Goal: Task Accomplishment & Management: Manage account settings

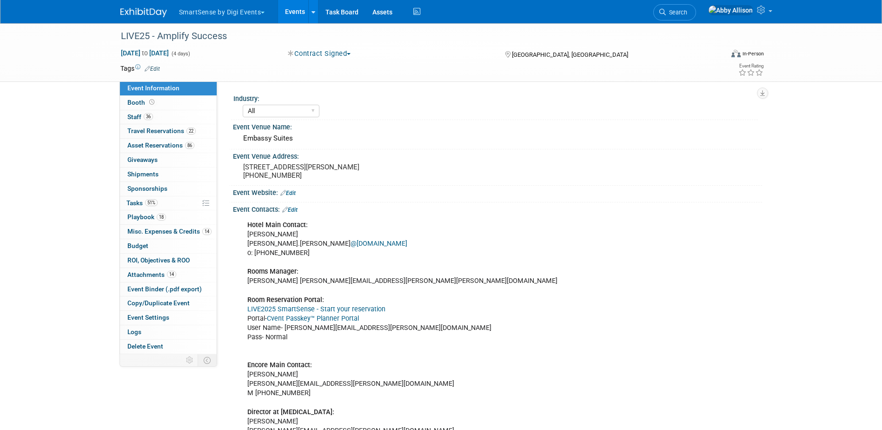
select select "All"
click at [687, 9] on span "Search" at bounding box center [676, 12] width 21 height 7
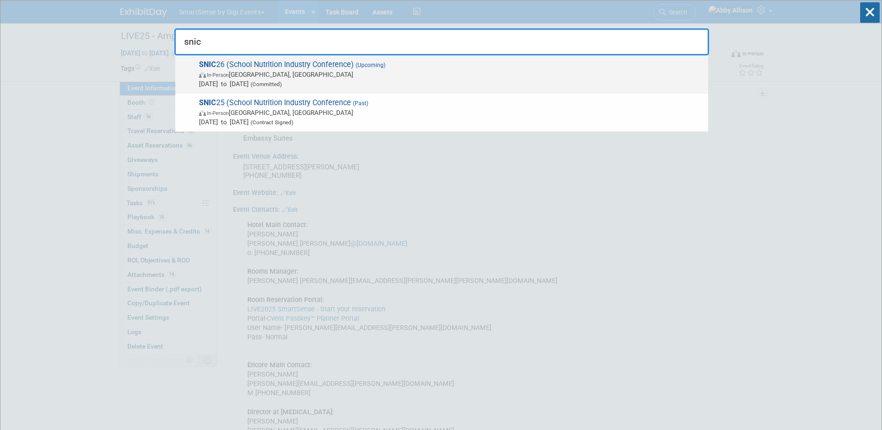
type input "snic"
click at [243, 67] on span "SNIC 26 (School Nutrition Industry Conference) (Upcoming) In-Person [GEOGRAPHIC…" at bounding box center [449, 74] width 507 height 28
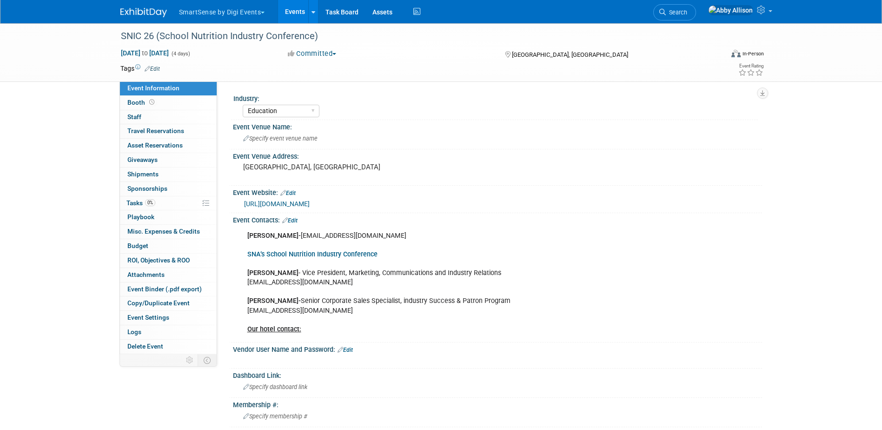
select select "Education"
click at [169, 53] on span "Jan 17, 2026 to Jan 20, 2026" at bounding box center [144, 53] width 49 height 8
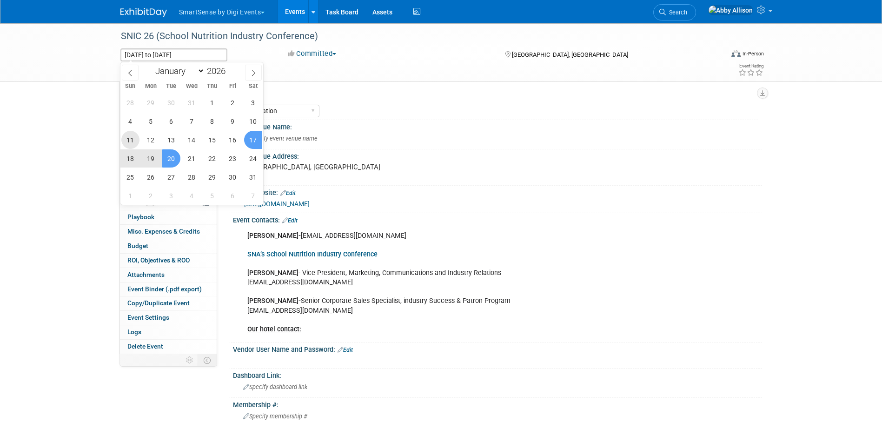
click at [131, 138] on span "11" at bounding box center [130, 140] width 18 height 18
type input "Jan 11, 2026"
click at [167, 135] on span "13" at bounding box center [171, 140] width 18 height 18
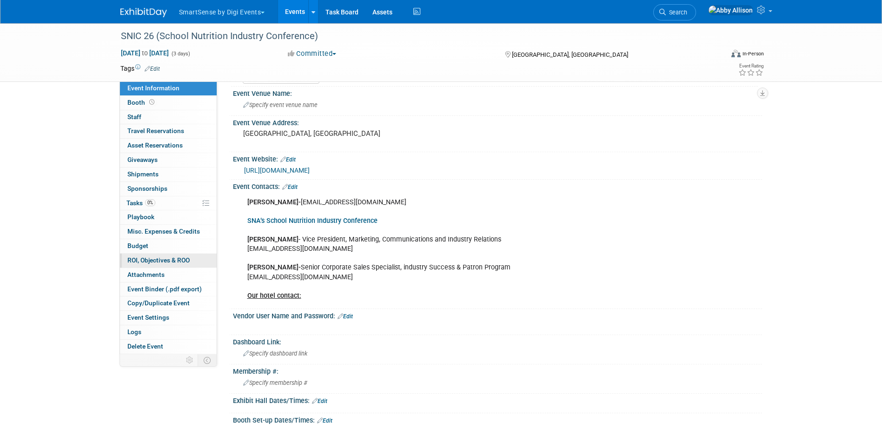
scroll to position [47, 0]
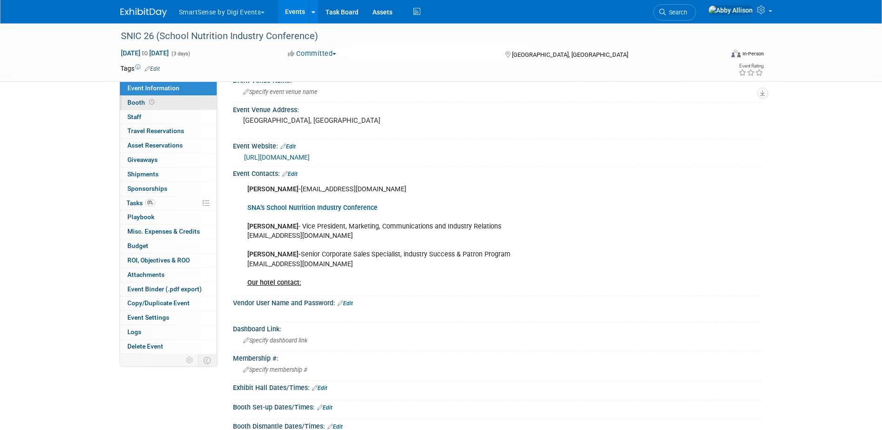
click at [154, 106] on span "Booth" at bounding box center [141, 102] width 29 height 7
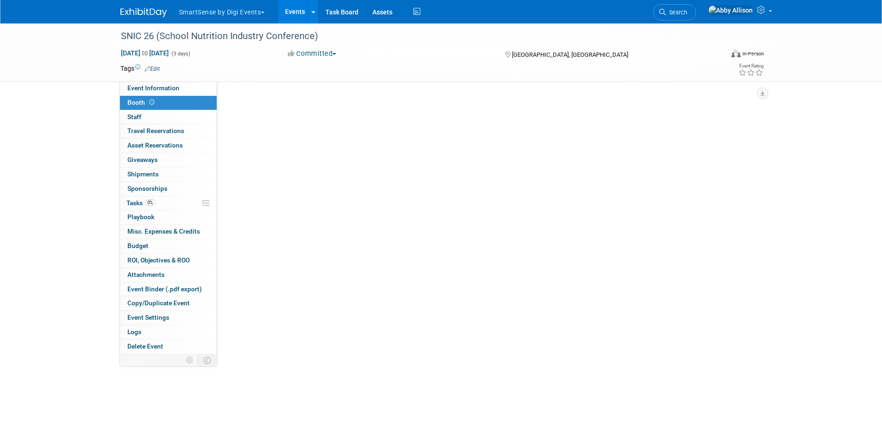
scroll to position [0, 0]
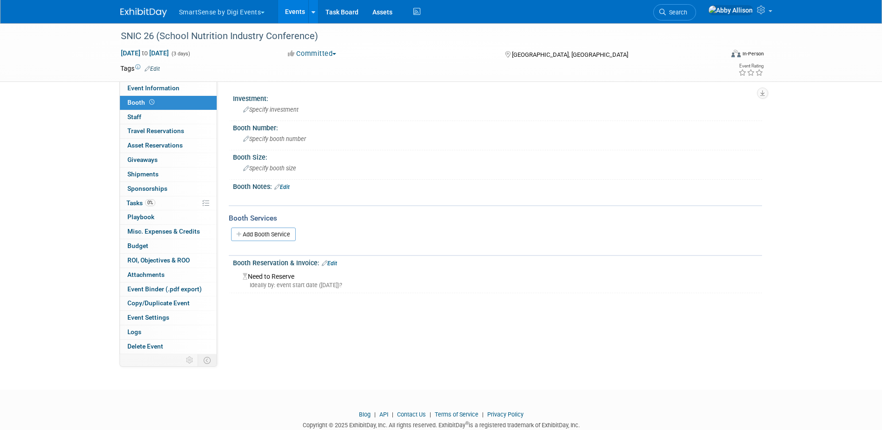
click at [280, 182] on div "Booth Notes: Edit" at bounding box center [497, 186] width 529 height 12
click at [282, 185] on link "Edit" at bounding box center [281, 187] width 15 height 7
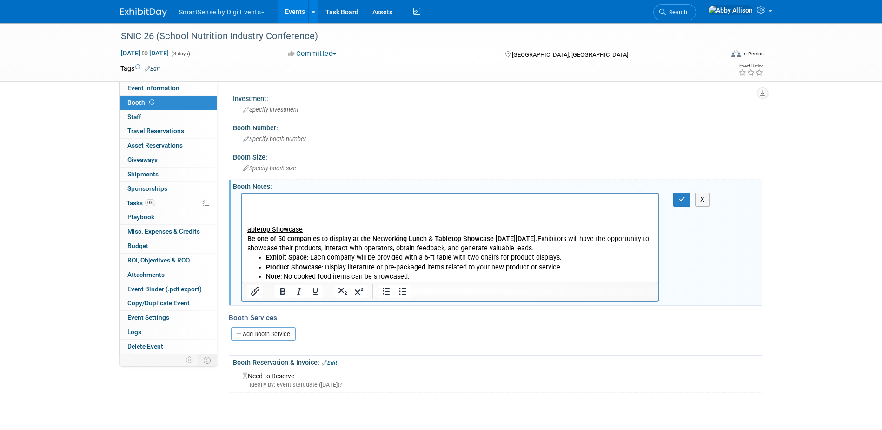
click at [247, 229] on u "abletop Showcase" at bounding box center [274, 230] width 55 height 8
click at [678, 197] on button "button" at bounding box center [681, 199] width 17 height 13
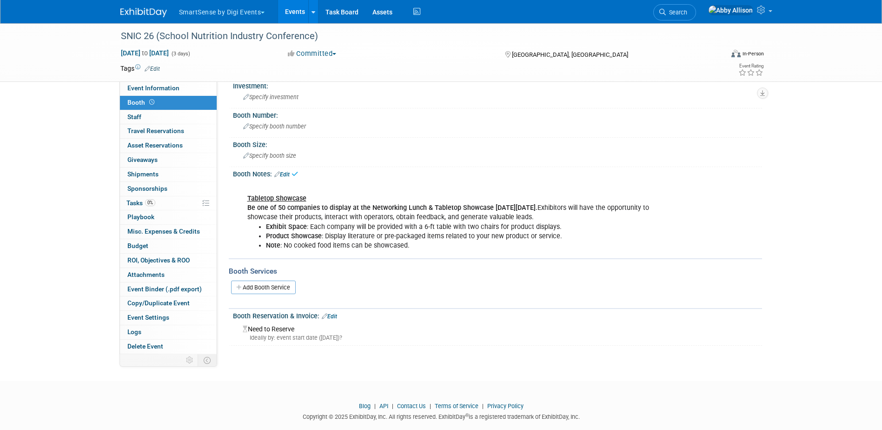
scroll to position [29, 0]
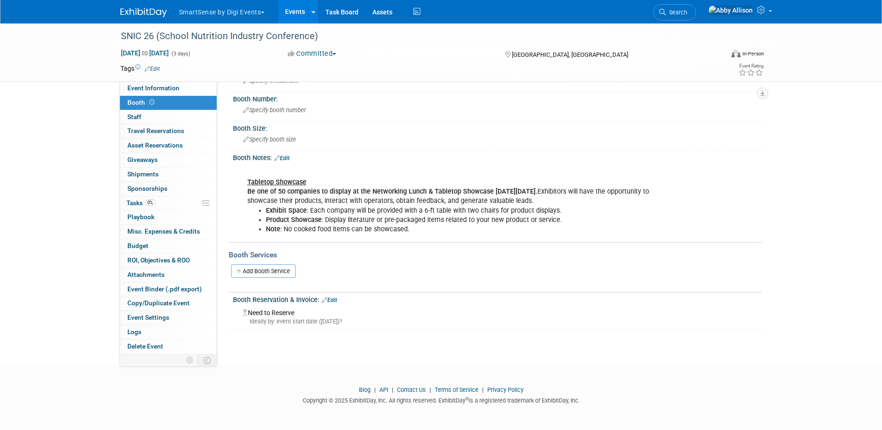
click at [286, 156] on link "Edit" at bounding box center [281, 158] width 15 height 7
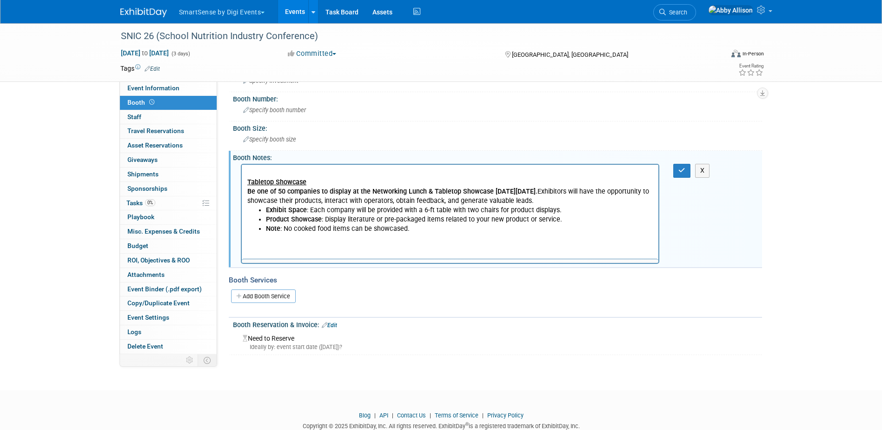
scroll to position [0, 0]
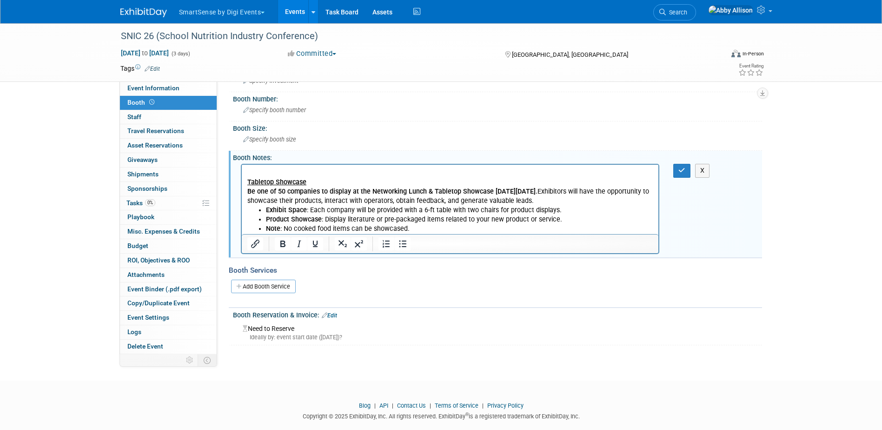
click at [444, 223] on li "Product Showcase : Display literature or pre-packaged items related to your new…" at bounding box center [460, 219] width 388 height 9
click at [423, 227] on li "Note : No cooked food items can be showcased." at bounding box center [460, 228] width 388 height 9
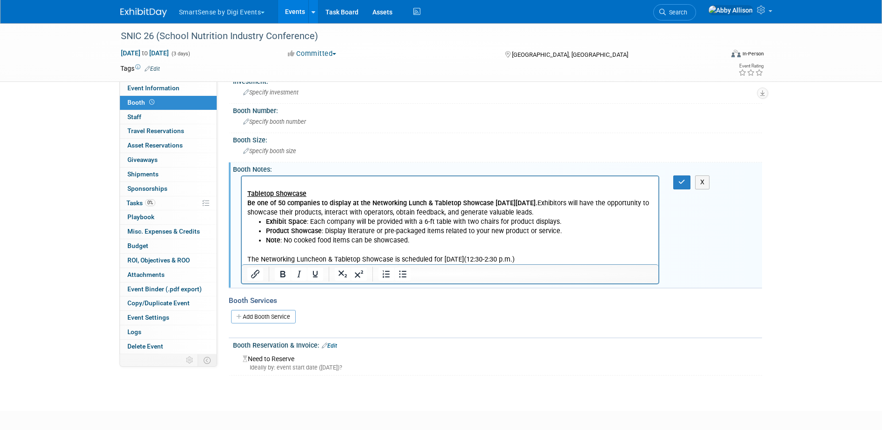
scroll to position [17, 0]
click at [586, 260] on p "The Networking Luncheon & Tabletop Showcase is scheduled for Monday, January 12…" at bounding box center [450, 259] width 406 height 9
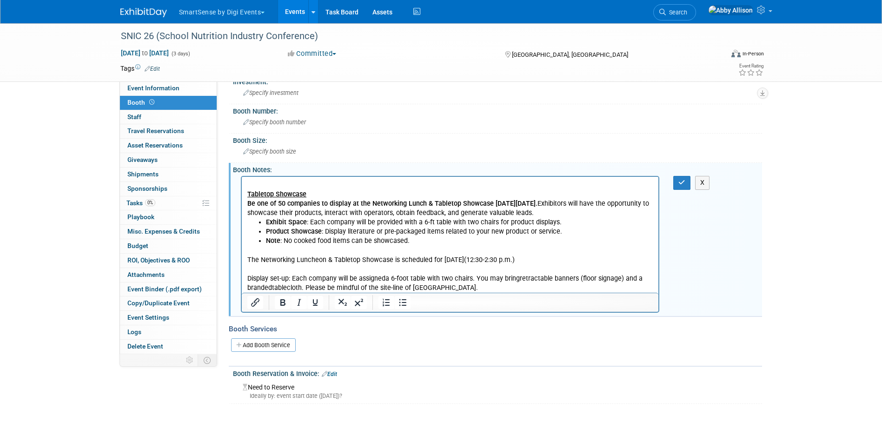
click at [461, 291] on p "Display set-up: Each company will be assigneda 6-foot table with two chairs. Yo…" at bounding box center [450, 283] width 406 height 19
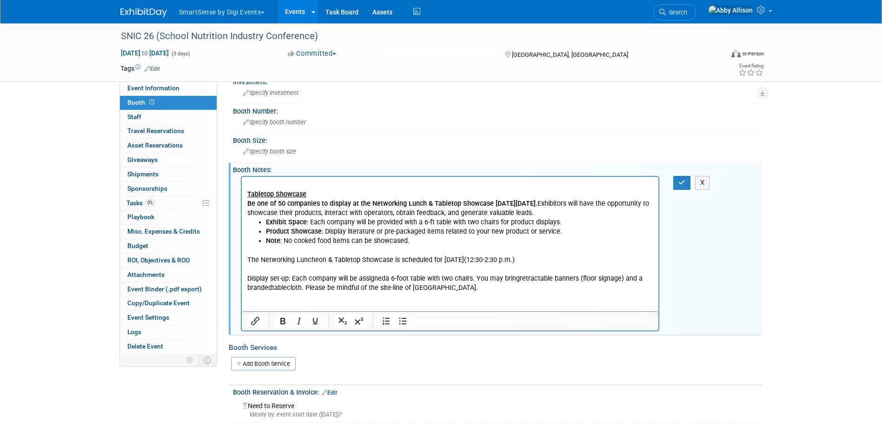
click at [493, 299] on p "Rich Text Area. Press ALT-0 for help." at bounding box center [450, 297] width 406 height 9
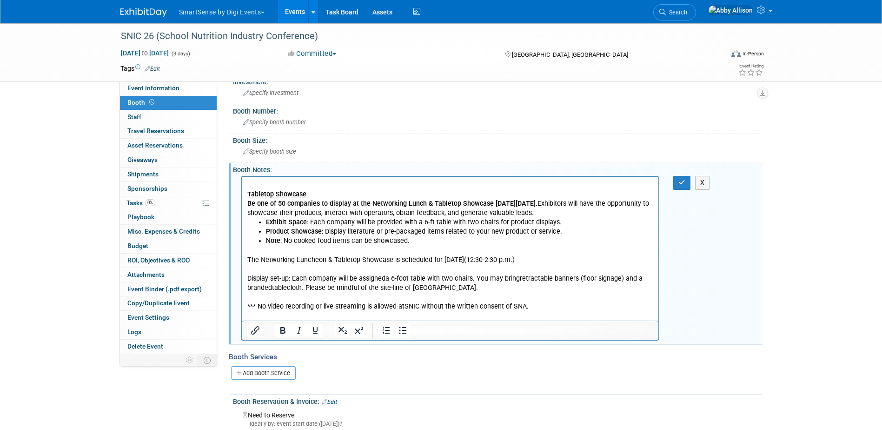
click at [532, 306] on p "*** No video recording or live streaming is allowed atSNIC without the written …" at bounding box center [450, 306] width 406 height 9
click at [402, 305] on p "*** No video recording or live streaming is allowed atSNIC without the written …" at bounding box center [450, 306] width 406 height 9
click at [678, 185] on button "button" at bounding box center [681, 182] width 17 height 13
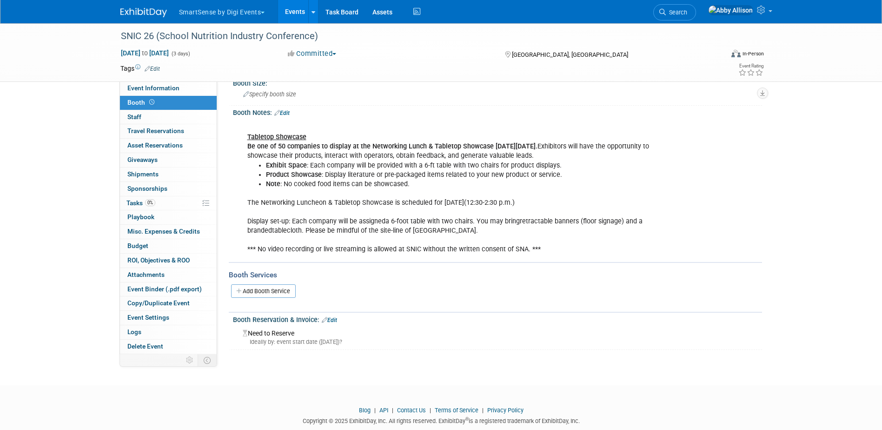
scroll to position [94, 0]
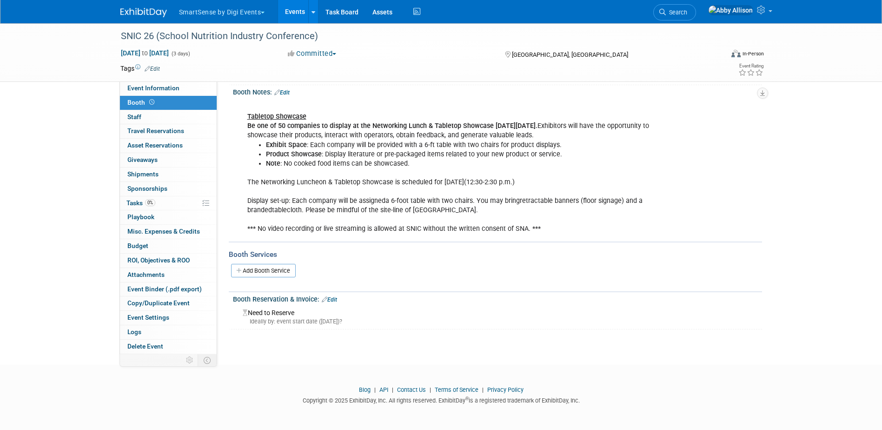
click at [333, 298] on link "Edit" at bounding box center [329, 299] width 15 height 7
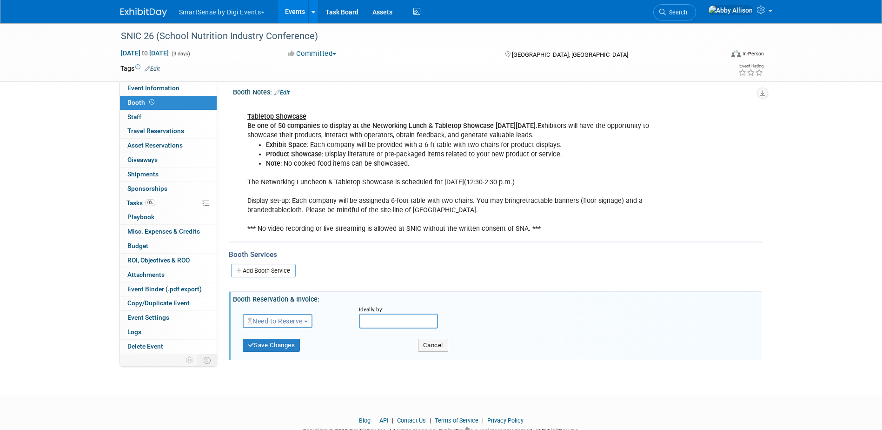
click at [292, 319] on span "Need to Reserve" at bounding box center [274, 320] width 55 height 7
click at [276, 351] on link "Reserved" at bounding box center [293, 349] width 100 height 13
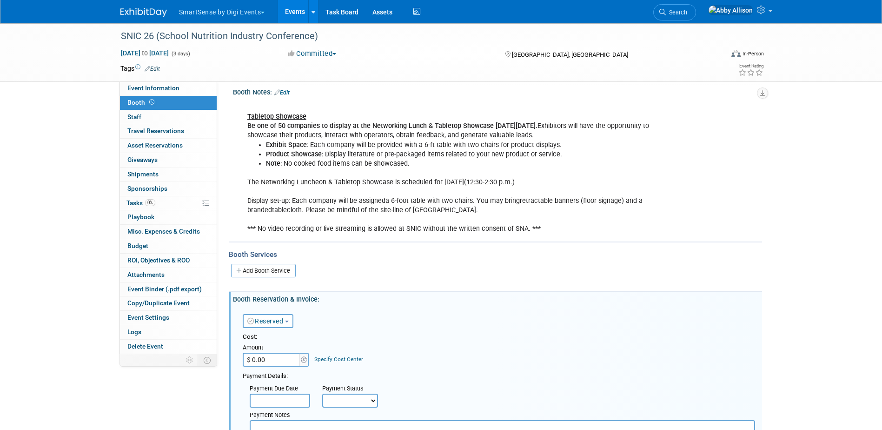
click at [274, 367] on div "Cost: Amount $ 0.00 Specify Cost Center Cost Center -- Not Specified --" at bounding box center [499, 383] width 512 height 101
click at [275, 363] on input "$ 0.00" at bounding box center [272, 360] width 58 height 14
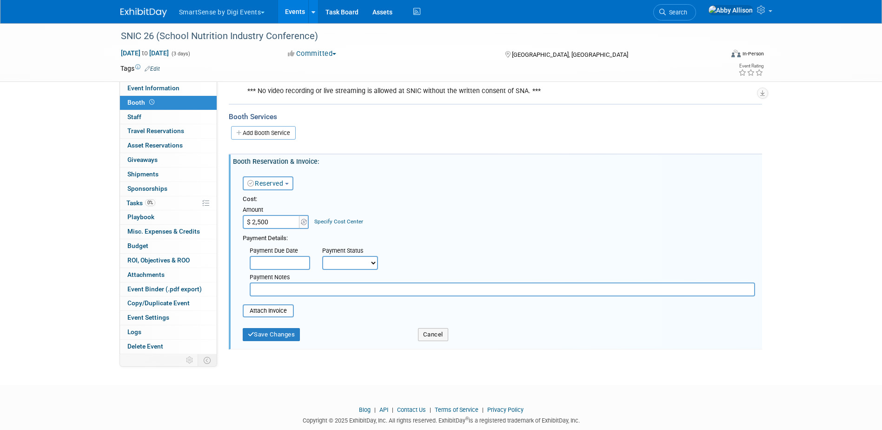
scroll to position [234, 0]
type input "$ 2,500.00"
click at [275, 308] on input "file" at bounding box center [237, 308] width 111 height 11
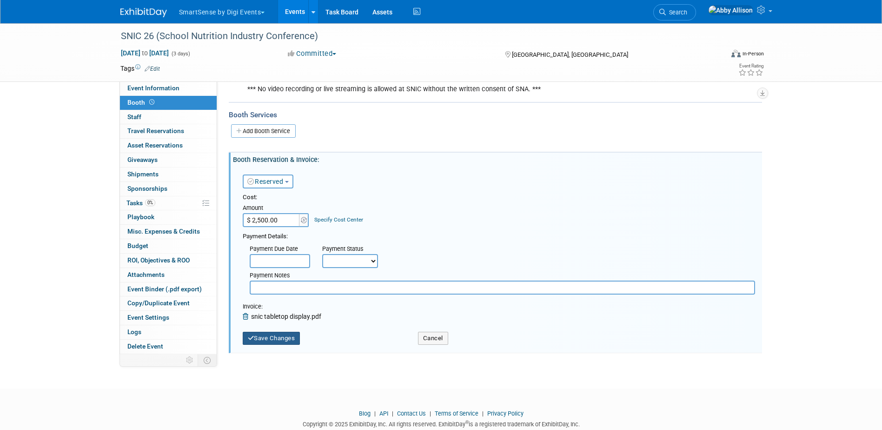
click at [280, 339] on button "Save Changes" at bounding box center [272, 338] width 58 height 13
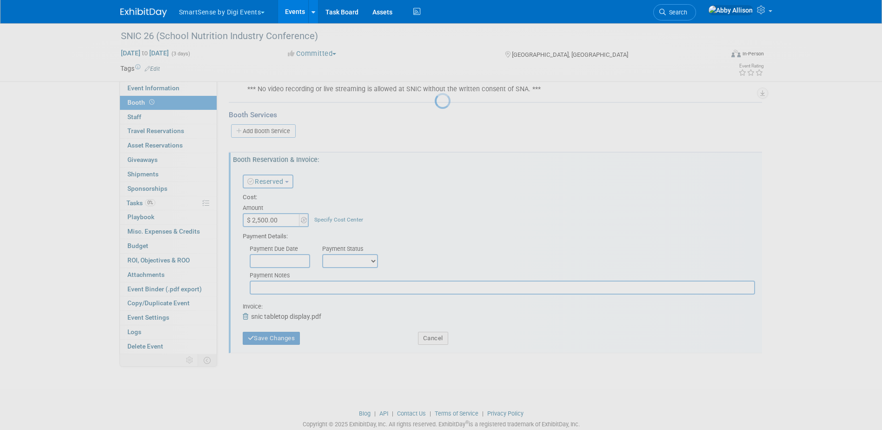
scroll to position [98, 0]
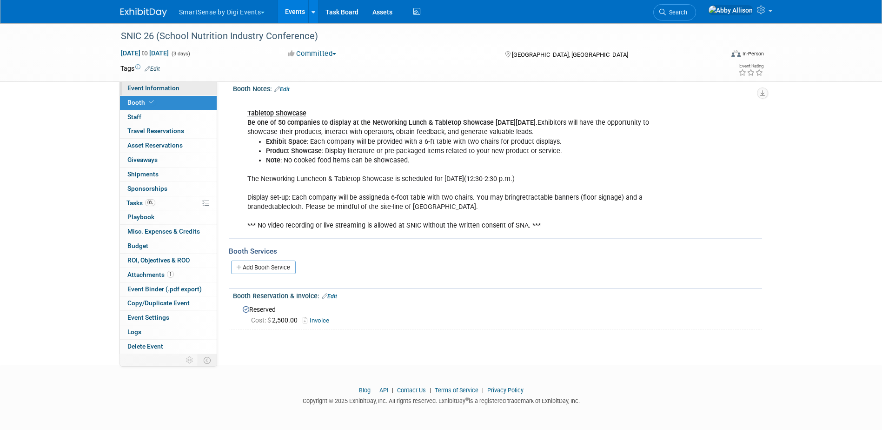
click at [136, 89] on span "Event Information" at bounding box center [153, 87] width 52 height 7
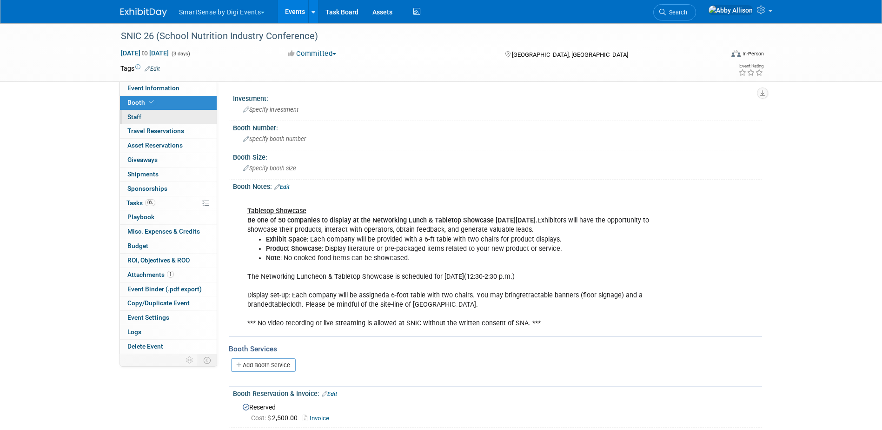
select select "Education"
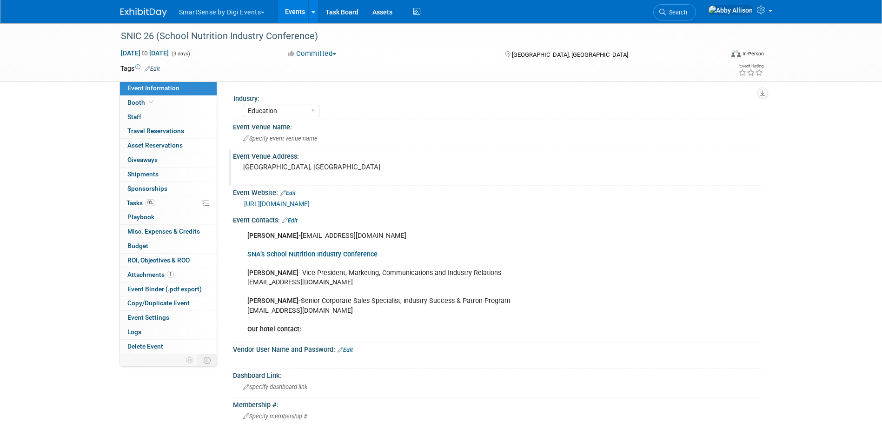
click at [300, 172] on div "[GEOGRAPHIC_DATA], [GEOGRAPHIC_DATA]" at bounding box center [343, 170] width 206 height 21
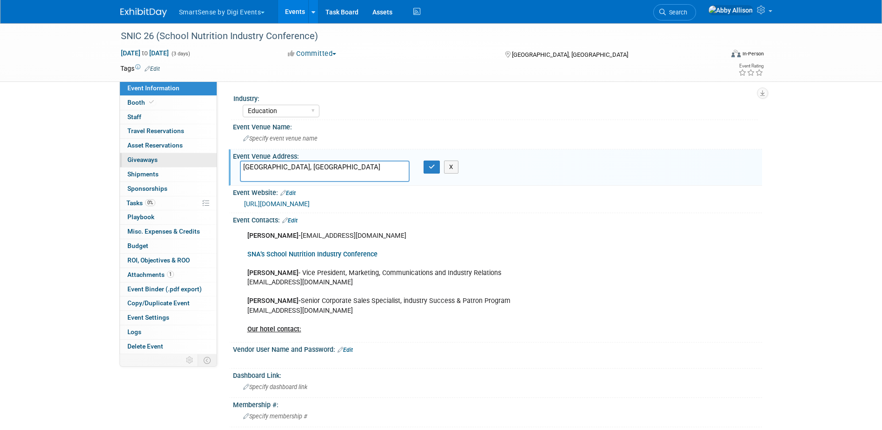
drag, startPoint x: 280, startPoint y: 170, endPoint x: 214, endPoint y: 160, distance: 66.2
click at [214, 160] on div "Event Information Event Info Booth Booth 0 Staff 0 Staff 0 Travel Reservations …" at bounding box center [441, 322] width 656 height 598
click at [341, 169] on textarea "110 E 2nd St, Austin, TX 78701 · (512) 474-4777" at bounding box center [325, 170] width 170 height 21
type textarea "110 E 2nd St, Austin, TX 78701 (512) 474-4777"
click at [432, 170] on icon "button" at bounding box center [432, 167] width 7 height 6
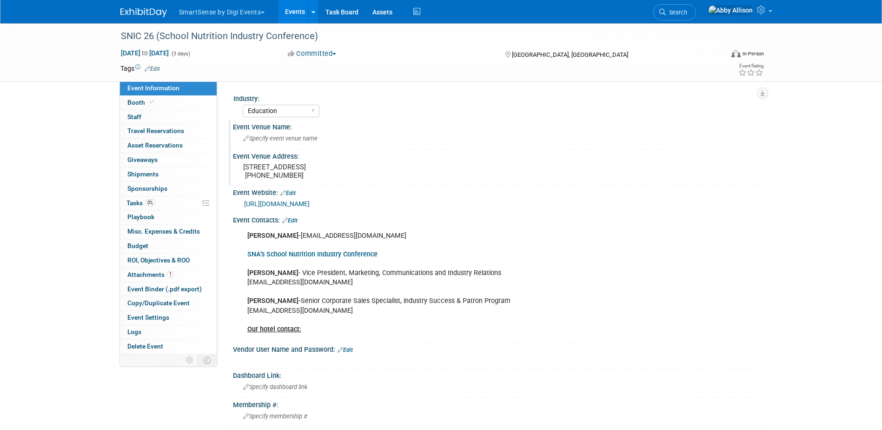
click at [290, 137] on span "Specify event venue name" at bounding box center [280, 138] width 74 height 7
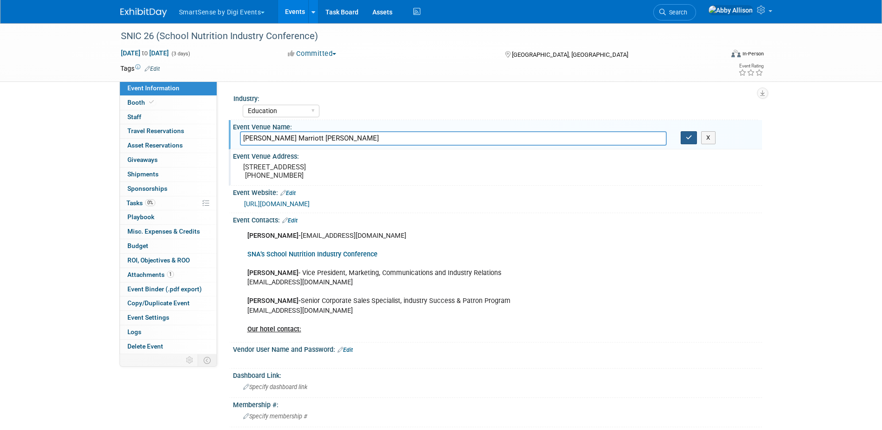
type input "JW Marriott Austin"
click at [687, 137] on icon "button" at bounding box center [689, 137] width 7 height 6
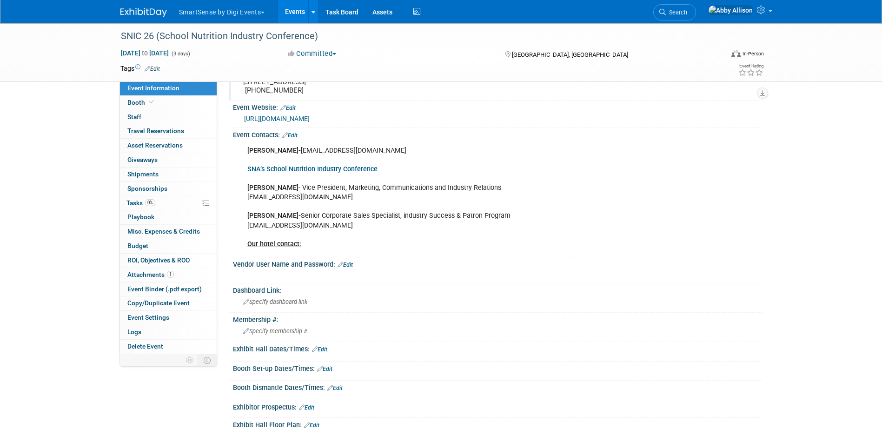
scroll to position [93, 0]
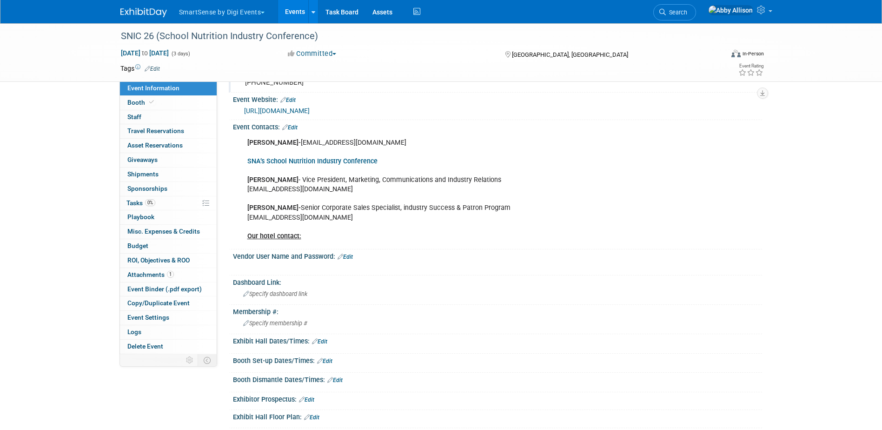
click at [350, 256] on link "Edit" at bounding box center [345, 256] width 15 height 7
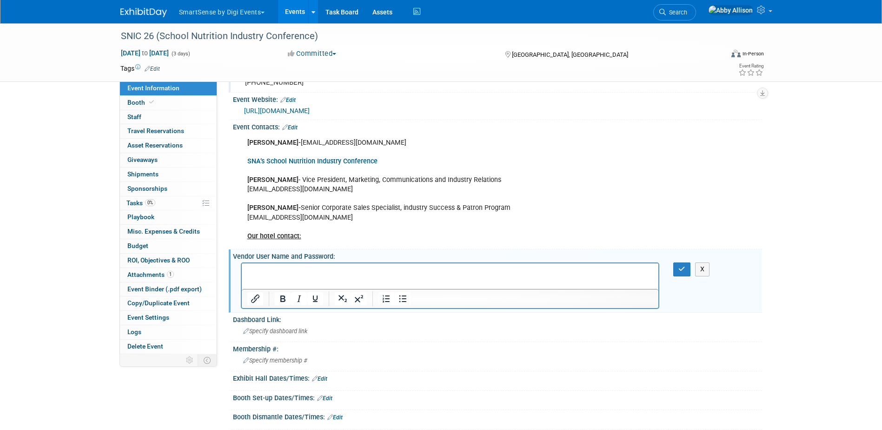
scroll to position [0, 0]
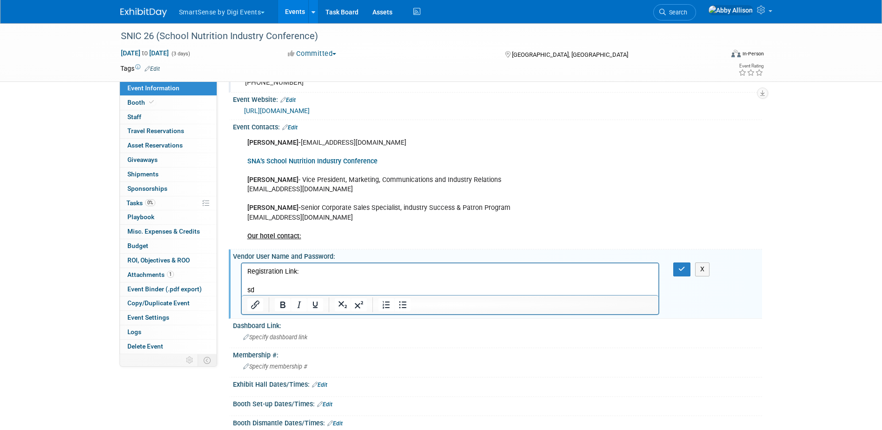
click at [331, 268] on p "Registration Link:" at bounding box center [450, 271] width 406 height 9
click at [684, 269] on icon "button" at bounding box center [682, 269] width 7 height 7
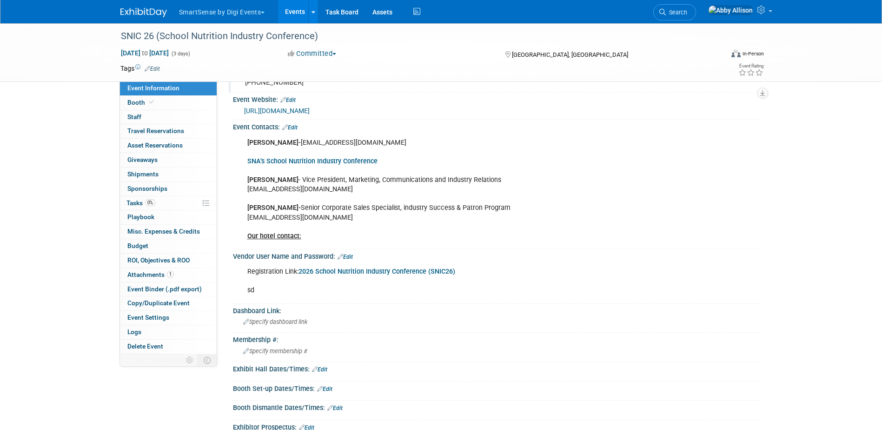
drag, startPoint x: 346, startPoint y: 251, endPoint x: 375, endPoint y: 261, distance: 31.0
click at [346, 251] on div "Vendor User Name and Password: Edit" at bounding box center [497, 255] width 529 height 12
click at [352, 253] on link "Edit" at bounding box center [345, 256] width 15 height 7
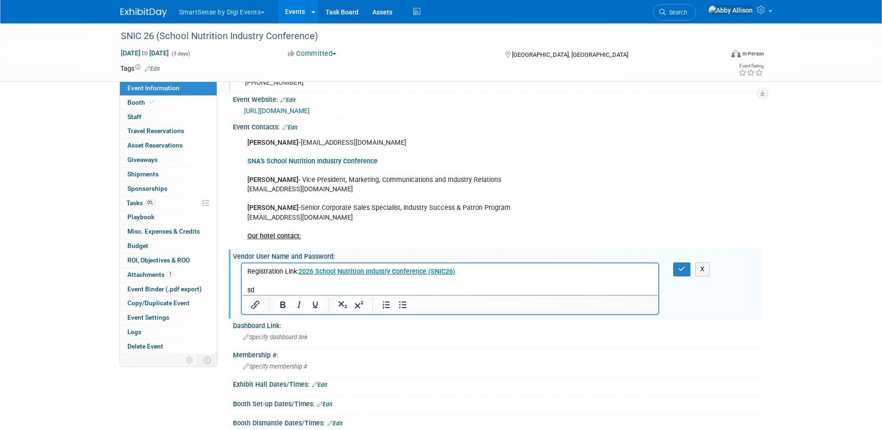
click at [263, 279] on p "Registration Link: 2026 School Nutrition Industry Conference (SNIC26) sd" at bounding box center [450, 281] width 406 height 28
click at [247, 291] on p "Registration Link: 2026 School Nutrition Industry Conference (SNIC26) Register …" at bounding box center [450, 281] width 406 height 28
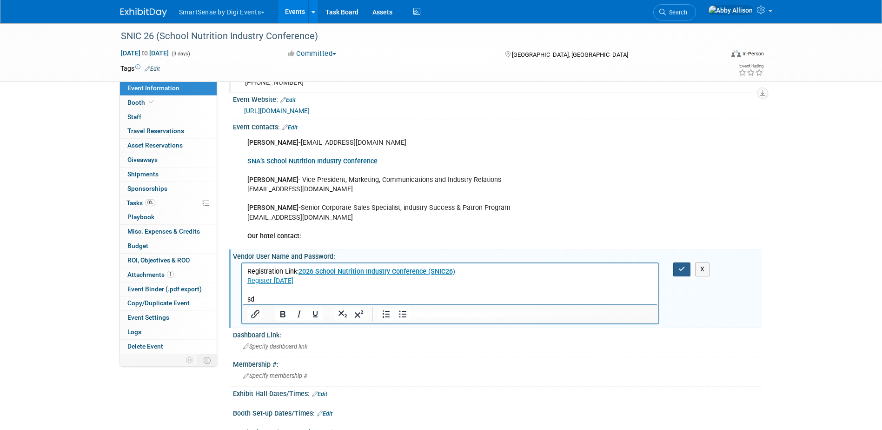
click at [677, 270] on button "button" at bounding box center [681, 268] width 17 height 13
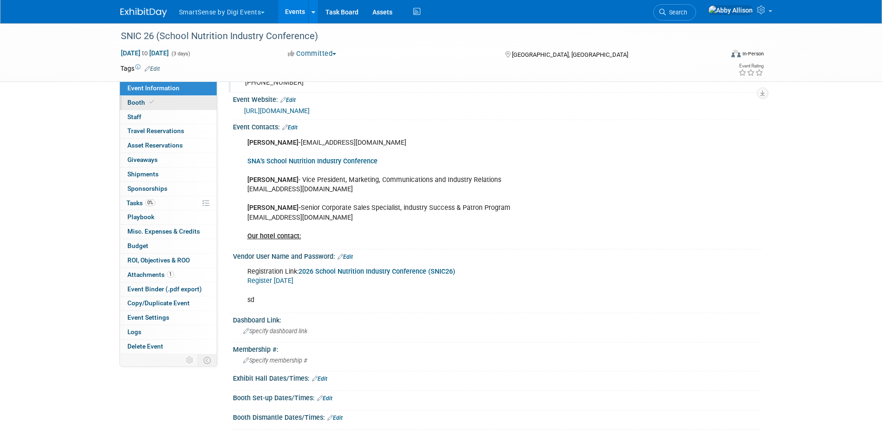
click at [136, 96] on link "Booth" at bounding box center [168, 103] width 97 height 14
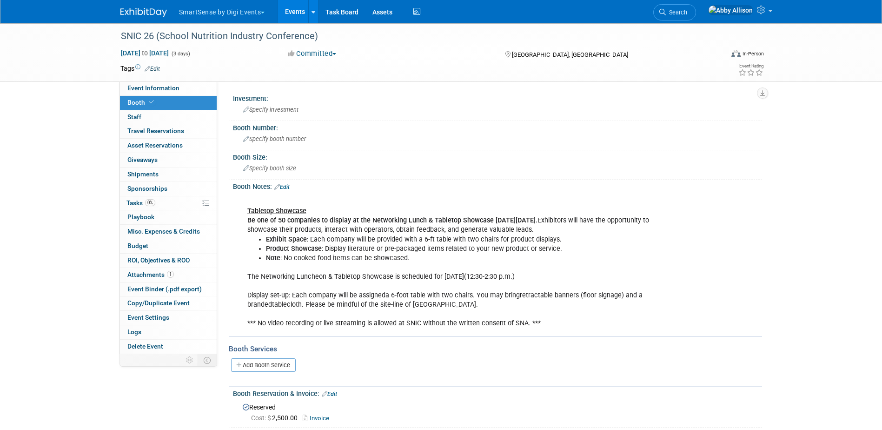
click at [289, 186] on link "Edit" at bounding box center [281, 187] width 15 height 7
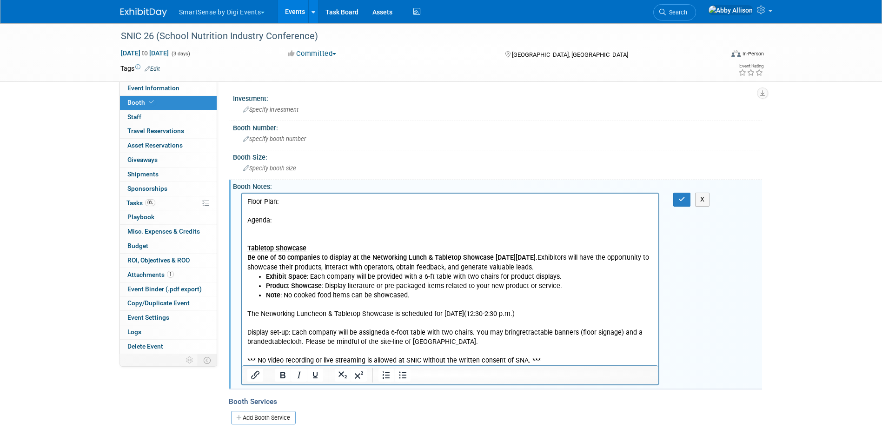
click at [276, 224] on p "Agenda:" at bounding box center [450, 220] width 406 height 9
click at [680, 201] on icon "button" at bounding box center [682, 199] width 7 height 7
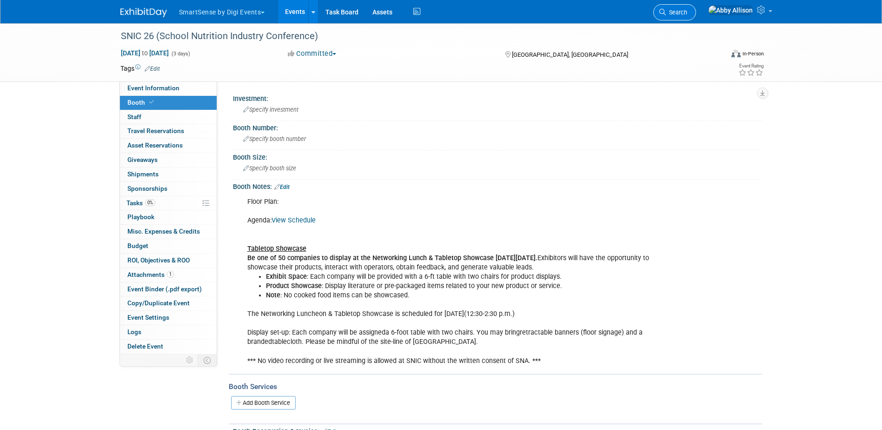
click at [696, 6] on link "Search" at bounding box center [674, 12] width 43 height 16
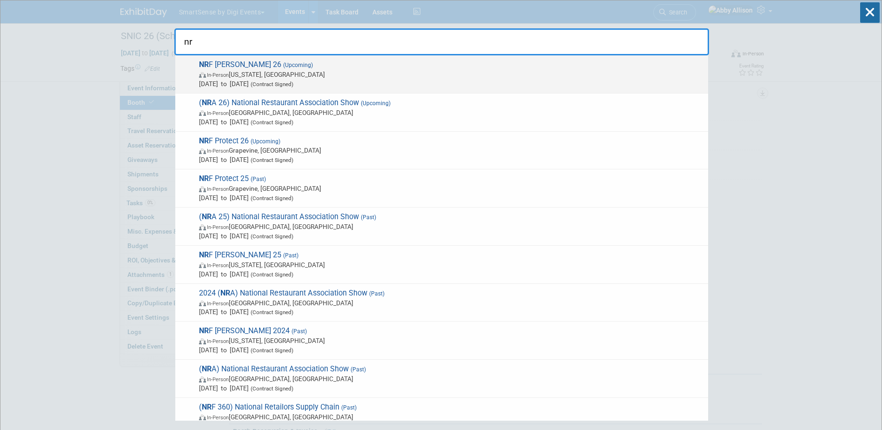
type input "nr"
click at [207, 62] on strong "NR" at bounding box center [204, 64] width 10 height 9
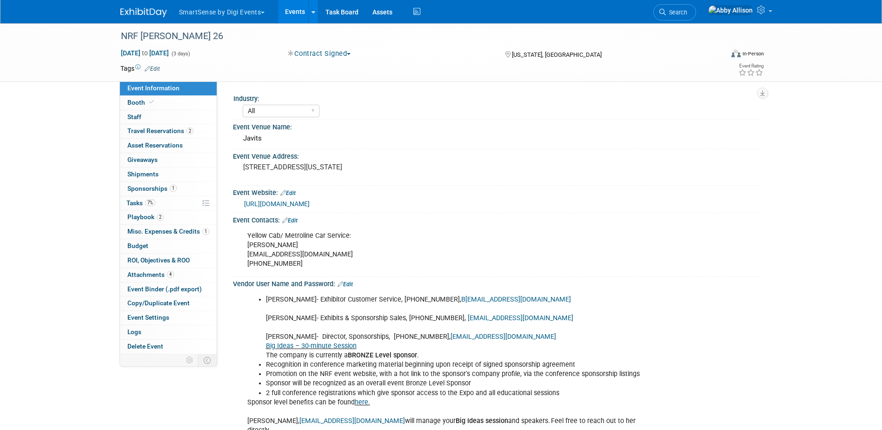
select select "All"
click at [130, 203] on span "Tasks 7%" at bounding box center [140, 202] width 29 height 7
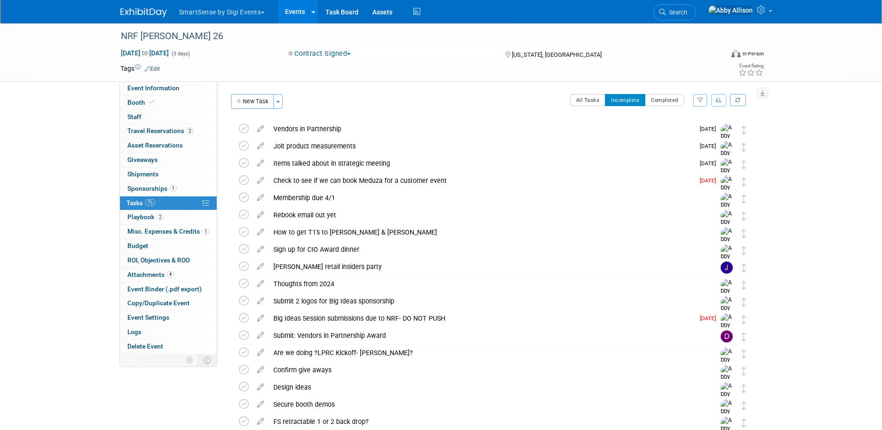
click at [720, 105] on button "button" at bounding box center [719, 100] width 15 height 13
click at [675, 141] on link "By Due Date" at bounding box center [692, 142] width 67 height 13
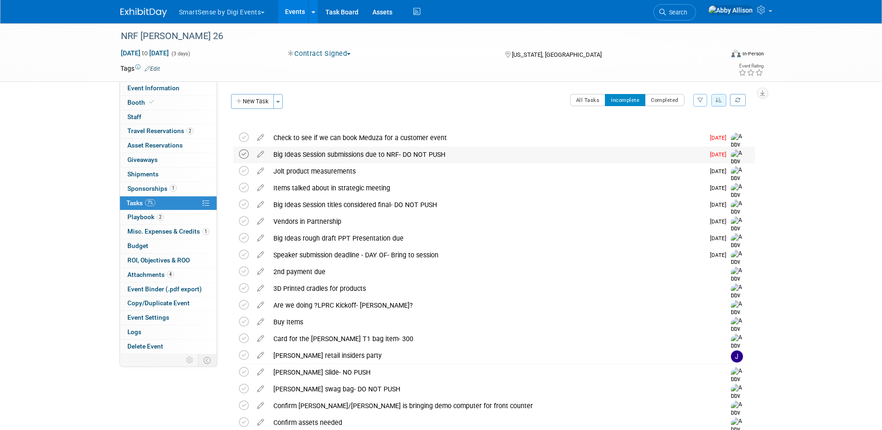
click at [243, 153] on icon at bounding box center [244, 154] width 10 height 10
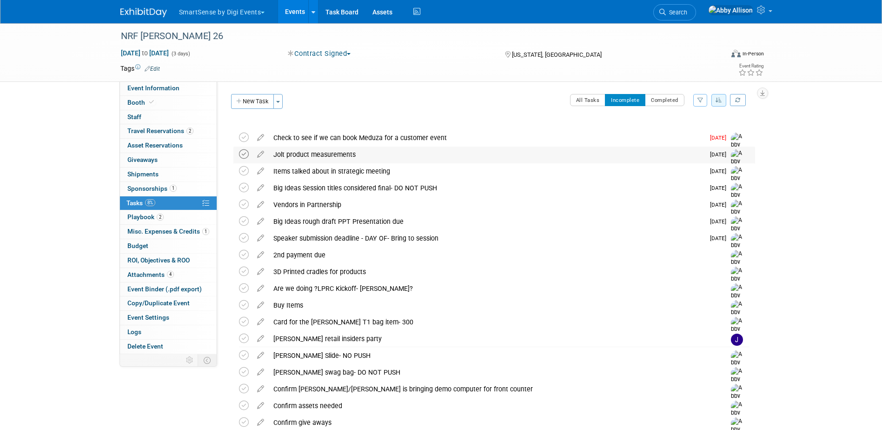
click at [244, 154] on icon at bounding box center [244, 154] width 10 height 10
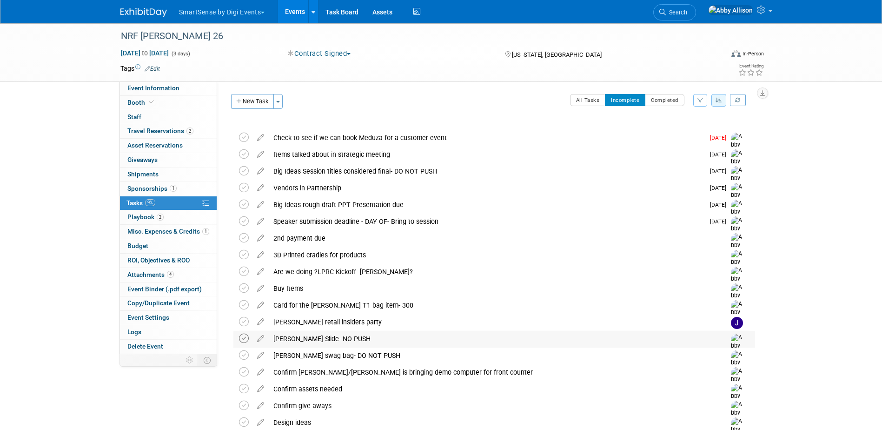
click at [247, 338] on icon at bounding box center [244, 338] width 10 height 10
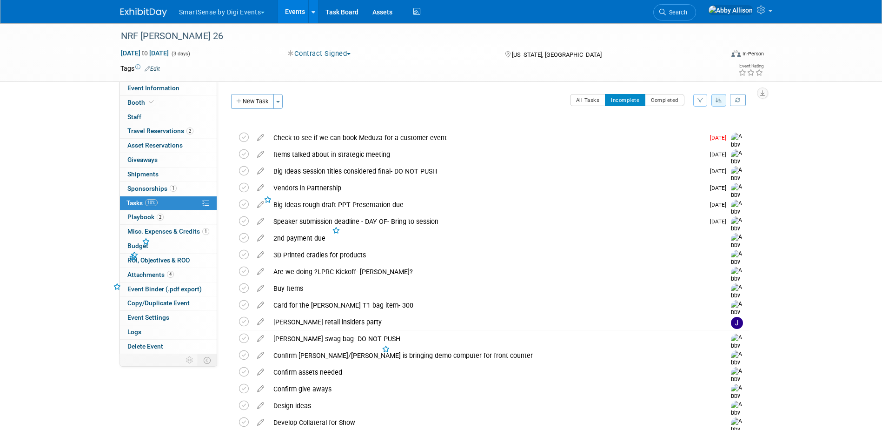
click at [247, 338] on icon at bounding box center [244, 338] width 10 height 10
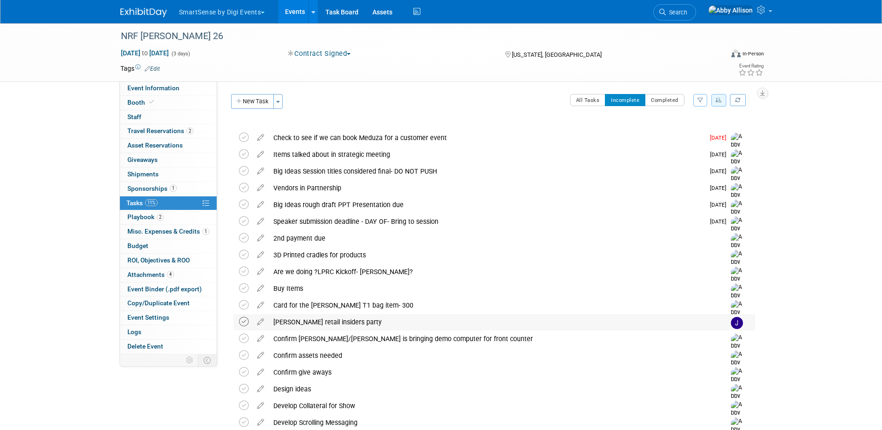
click at [244, 318] on icon at bounding box center [244, 322] width 10 height 10
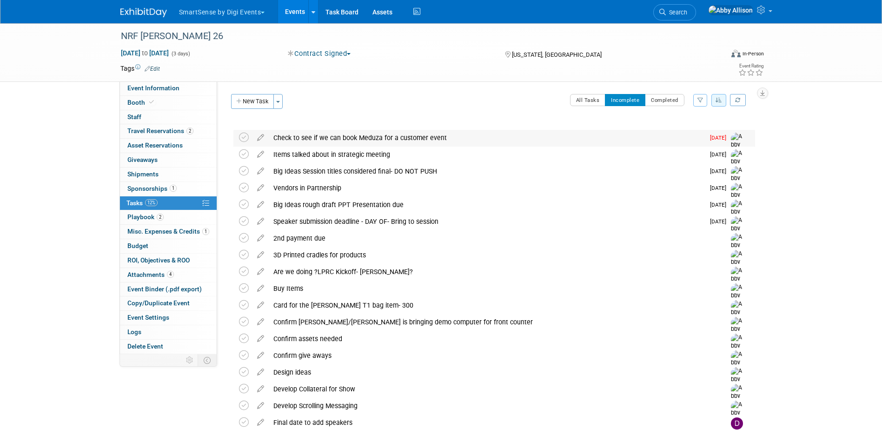
click at [372, 138] on div "Check to see if we can book Meduza for a customer event" at bounding box center [487, 138] width 436 height 16
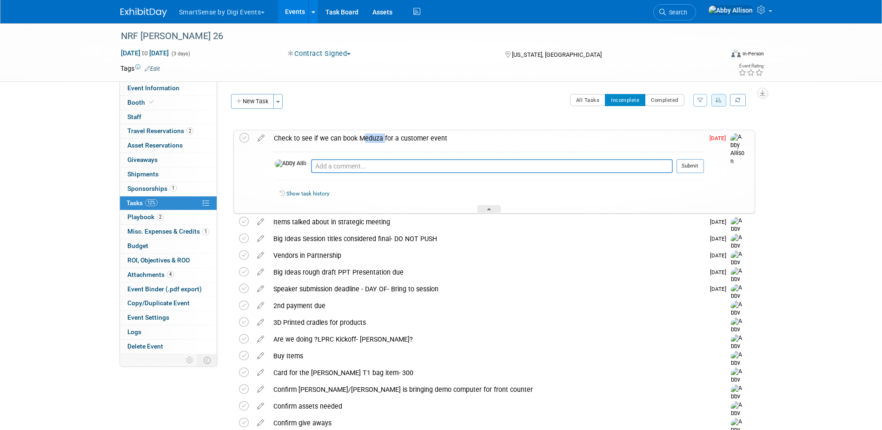
drag, startPoint x: 359, startPoint y: 135, endPoint x: 381, endPoint y: 138, distance: 22.0
click at [381, 138] on div "Check to see if we can book Meduza for a customer event" at bounding box center [486, 138] width 435 height 16
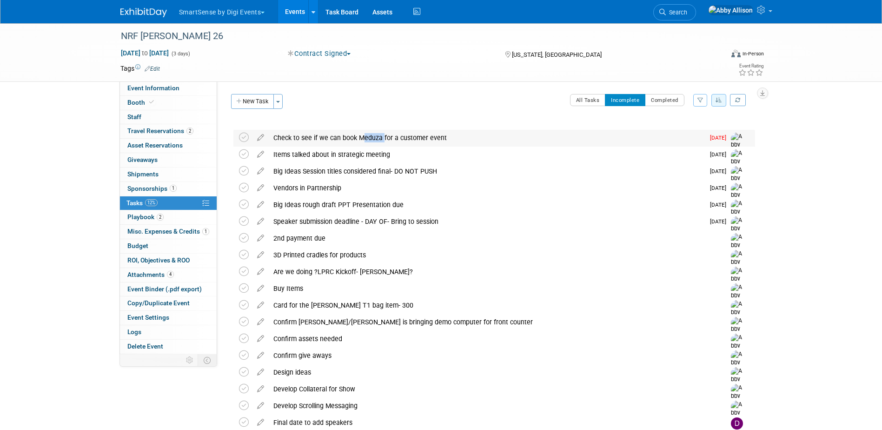
copy div "Meduza"
click at [139, 220] on span "Playbook 2" at bounding box center [145, 216] width 36 height 7
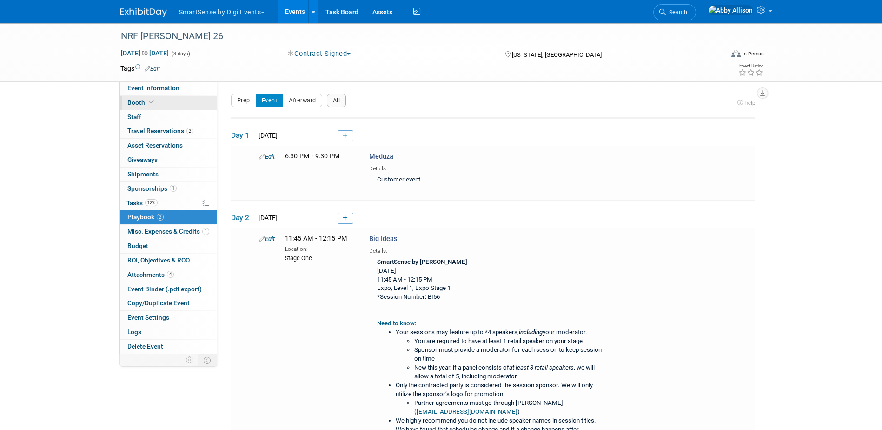
click at [137, 104] on span "Booth" at bounding box center [141, 102] width 28 height 7
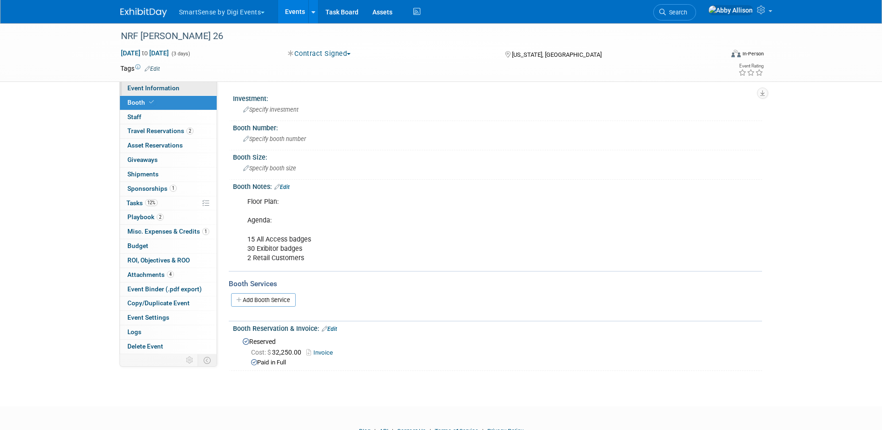
click at [145, 87] on span "Event Information" at bounding box center [153, 87] width 52 height 7
select select "All"
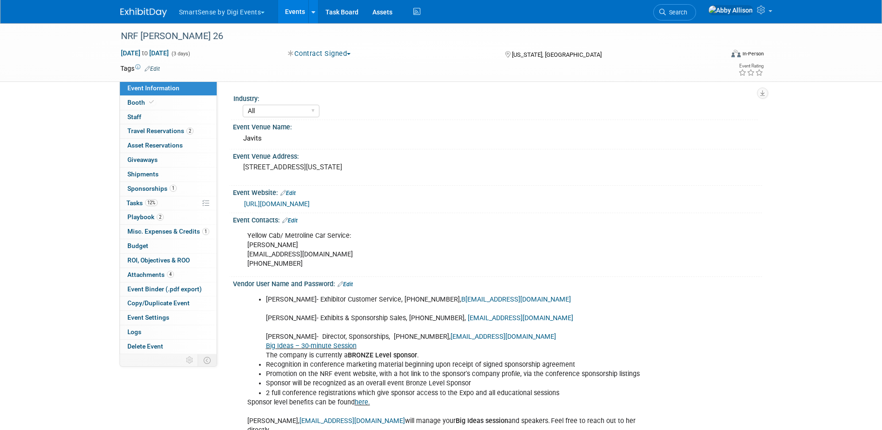
click at [289, 204] on link "https://nrfbigshow.nrf.com/" at bounding box center [277, 203] width 66 height 7
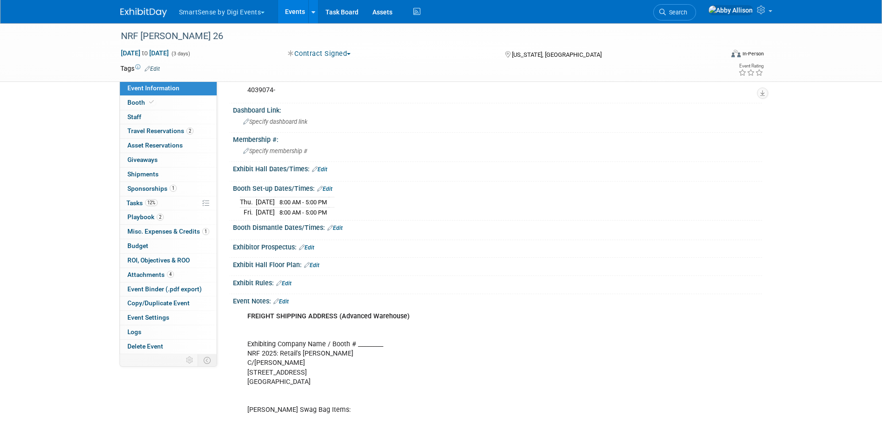
scroll to position [884, 0]
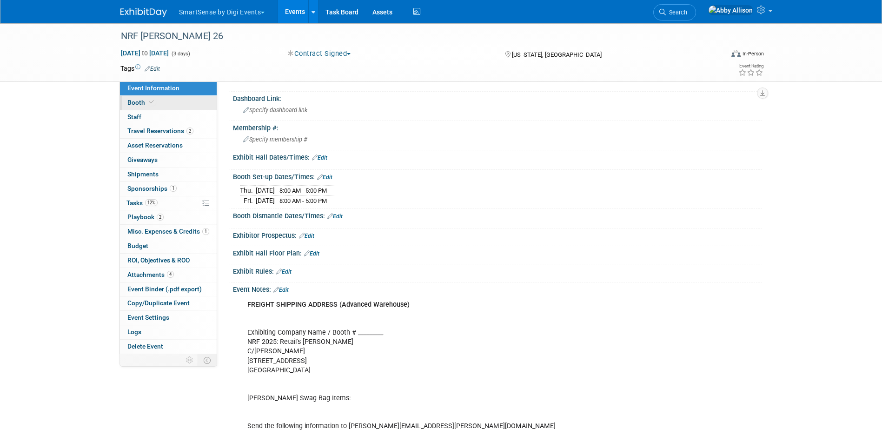
click at [160, 101] on link "Booth" at bounding box center [168, 103] width 97 height 14
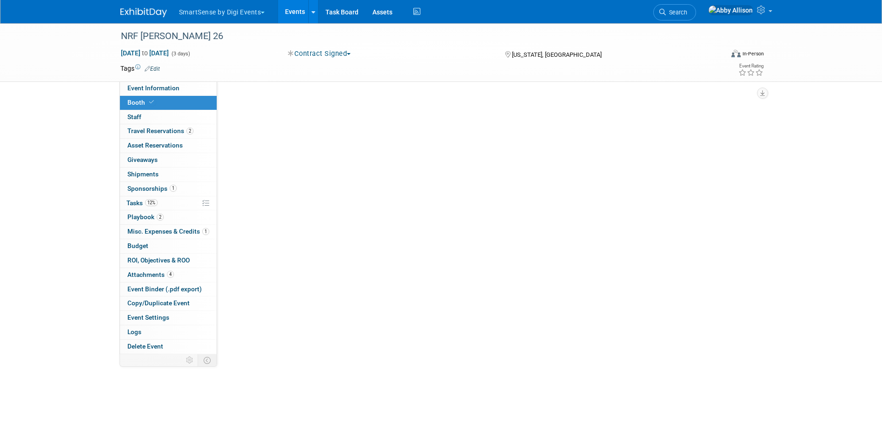
scroll to position [0, 0]
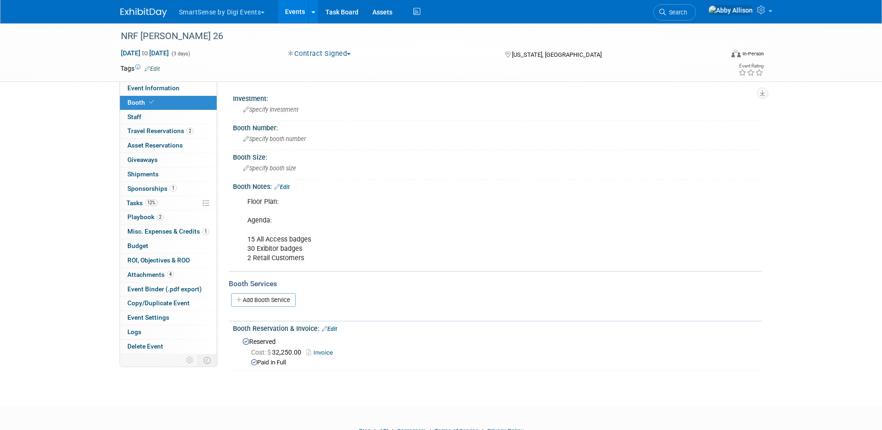
click at [290, 184] on link "Edit" at bounding box center [281, 187] width 15 height 7
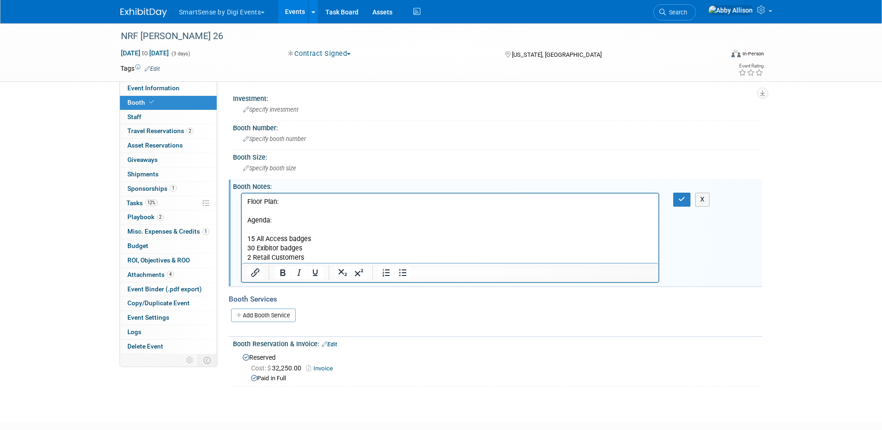
click at [287, 220] on p "Floor Plan: Agenda: 15 All Access badges 30 Exibitor badges 2 Retail Customers" at bounding box center [450, 230] width 406 height 66
click at [677, 198] on button "button" at bounding box center [681, 199] width 17 height 13
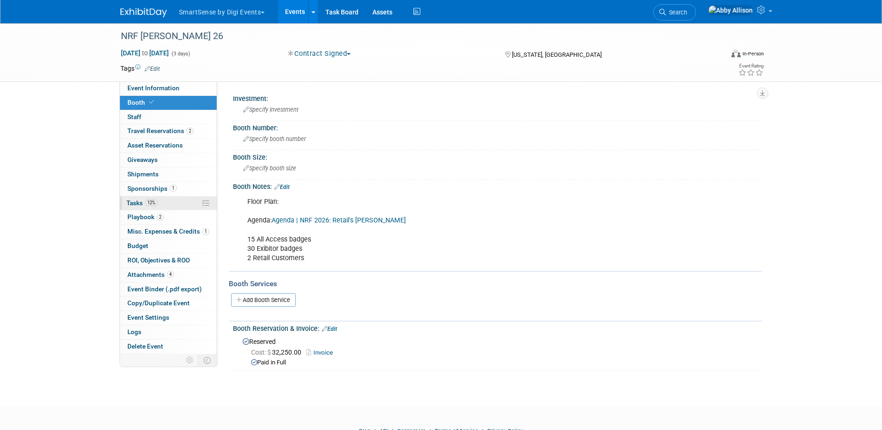
click at [141, 201] on span "Tasks 12%" at bounding box center [141, 202] width 31 height 7
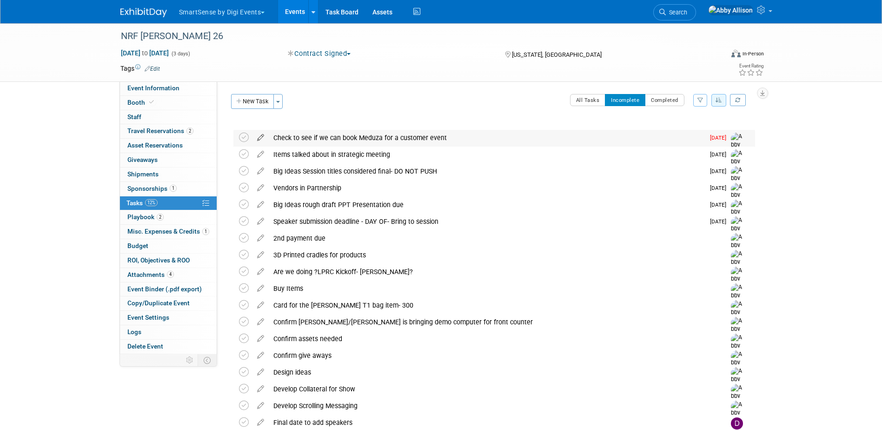
click at [259, 136] on icon at bounding box center [261, 136] width 16 height 12
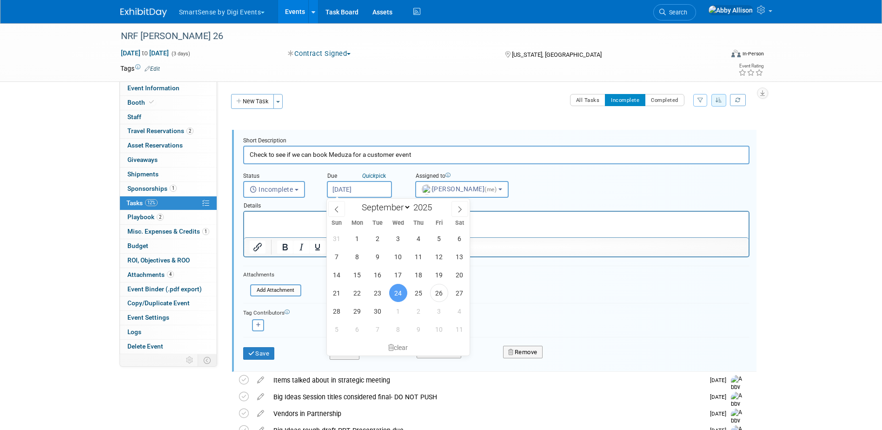
click at [351, 186] on input "Sep 24, 2025" at bounding box center [359, 189] width 65 height 17
click at [420, 311] on span "2" at bounding box center [419, 311] width 18 height 18
type input "Oct 2, 2025"
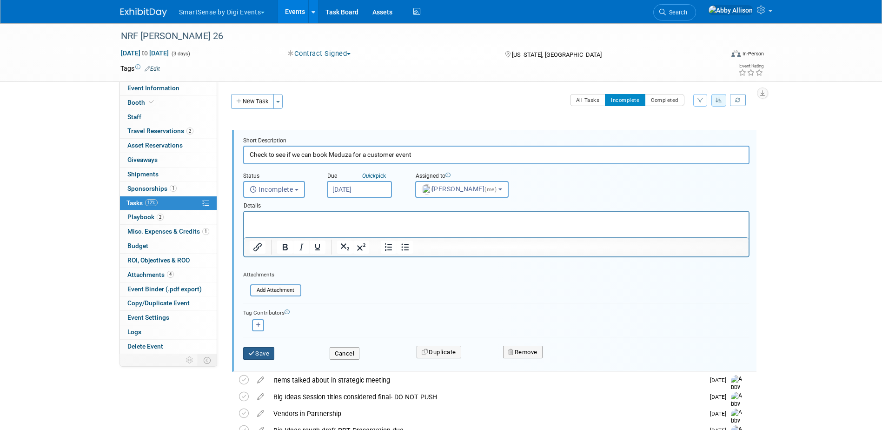
click at [263, 352] on button "Save" at bounding box center [259, 353] width 32 height 13
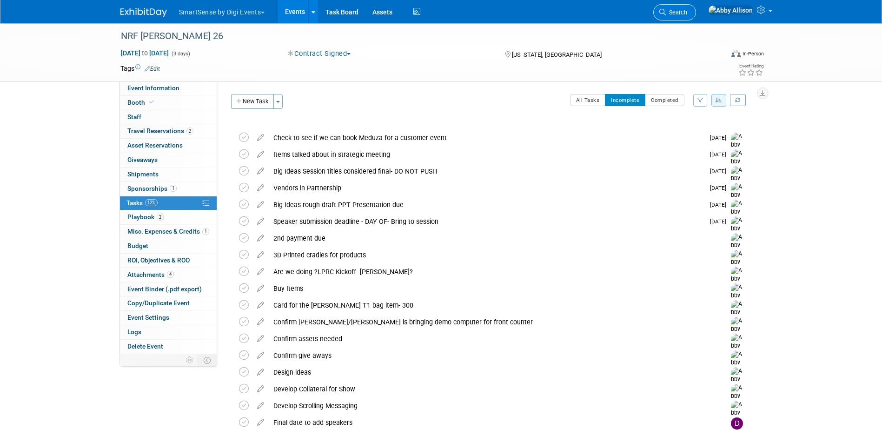
click at [687, 10] on span "Search" at bounding box center [676, 12] width 21 height 7
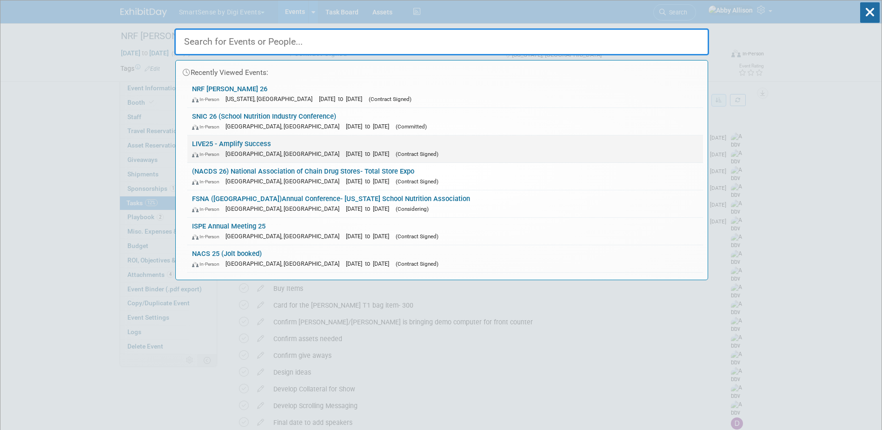
click at [244, 142] on link "LIVE25 - Amplify Success In-Person Nashville, TN Oct 21, 2025 to Oct 24, 2025 (…" at bounding box center [445, 148] width 516 height 27
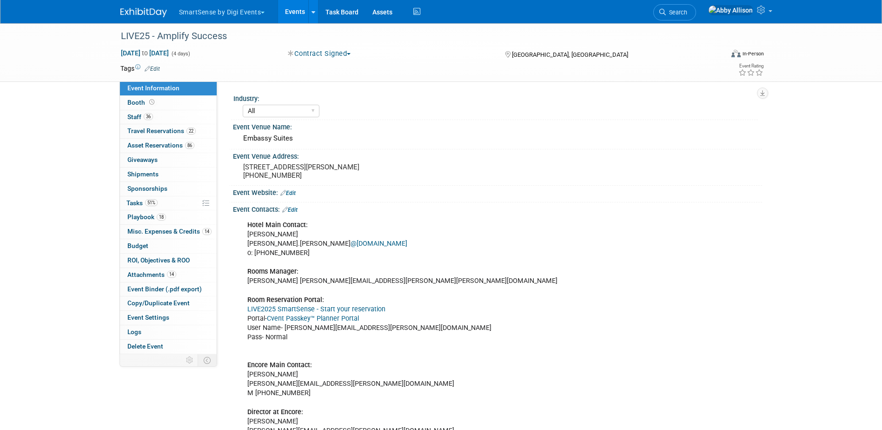
select select "All"
click at [134, 199] on span "Tasks 51%" at bounding box center [141, 202] width 31 height 7
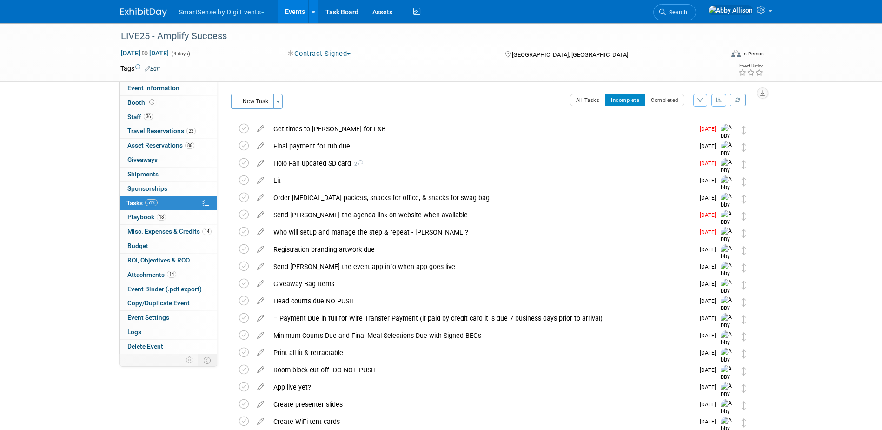
click at [716, 101] on icon "button" at bounding box center [719, 100] width 7 height 6
click at [694, 142] on link "By Due Date" at bounding box center [692, 142] width 67 height 13
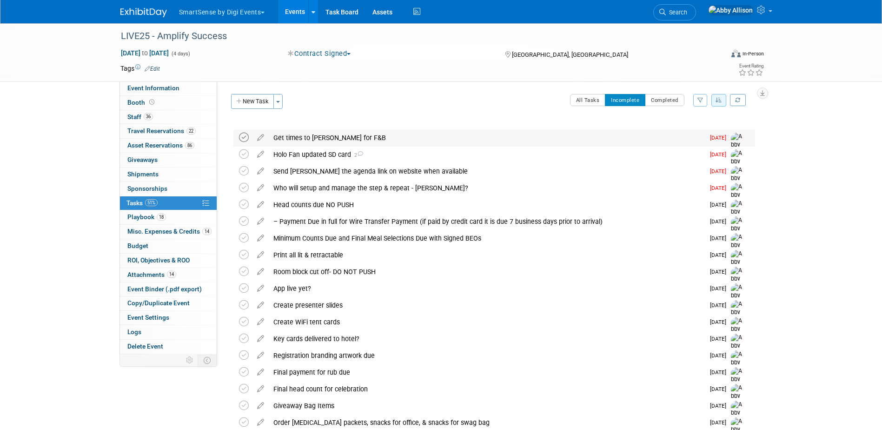
click at [242, 135] on icon at bounding box center [244, 138] width 10 height 10
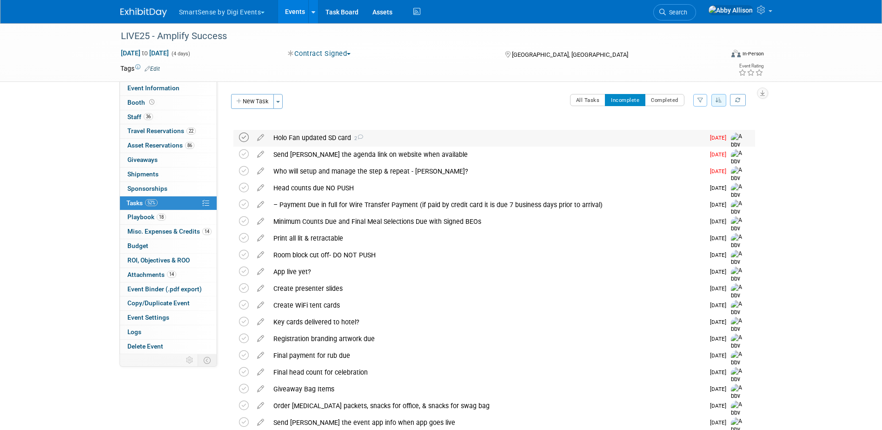
click at [243, 136] on icon at bounding box center [244, 138] width 10 height 10
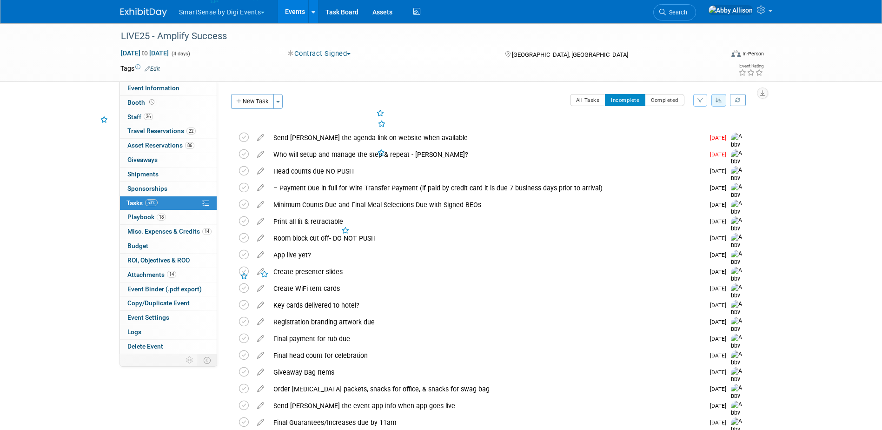
click at [243, 136] on icon at bounding box center [244, 138] width 10 height 10
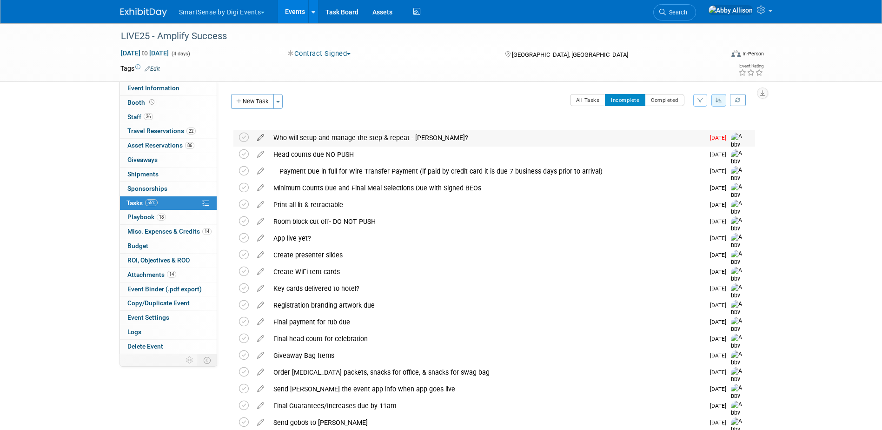
click at [260, 136] on icon at bounding box center [261, 136] width 16 height 12
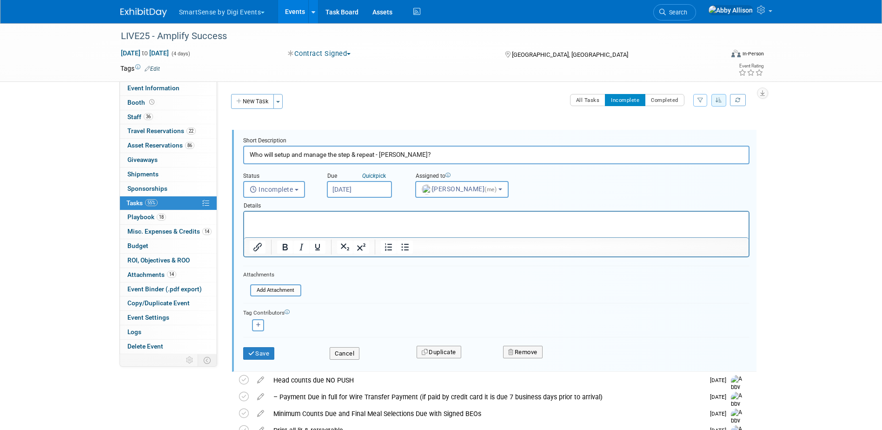
click at [346, 194] on input "Sep 24, 2025" at bounding box center [359, 189] width 65 height 17
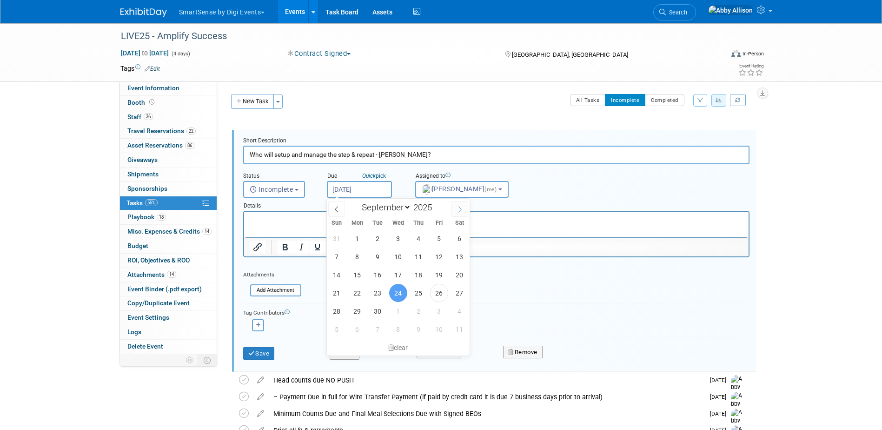
click at [456, 213] on span at bounding box center [460, 209] width 17 height 16
select select "9"
click at [382, 258] on span "7" at bounding box center [378, 256] width 18 height 18
type input "Oct 7, 2025"
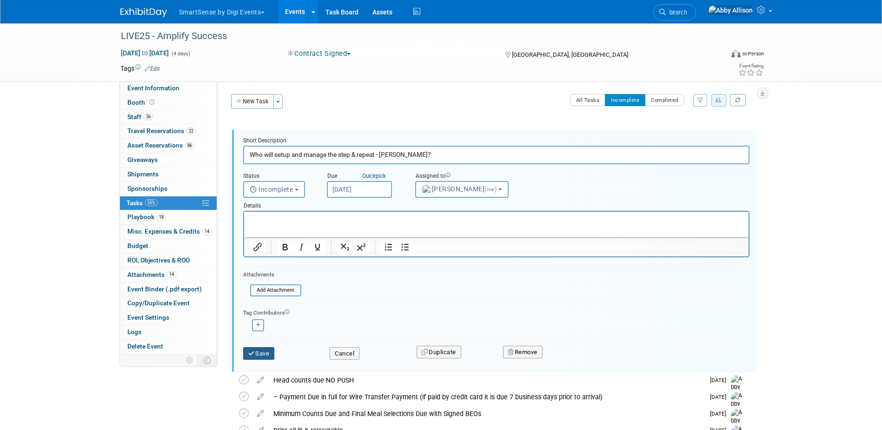
click at [258, 352] on button "Save" at bounding box center [259, 353] width 32 height 13
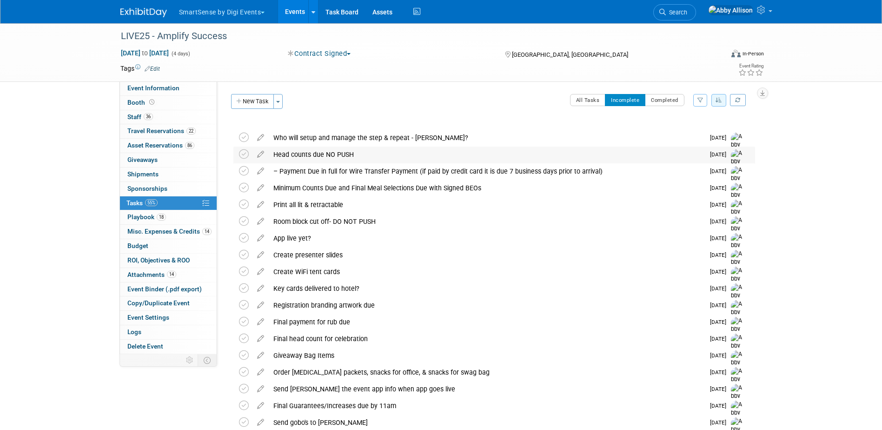
click at [277, 151] on div "Head counts due NO PUSH" at bounding box center [487, 154] width 436 height 16
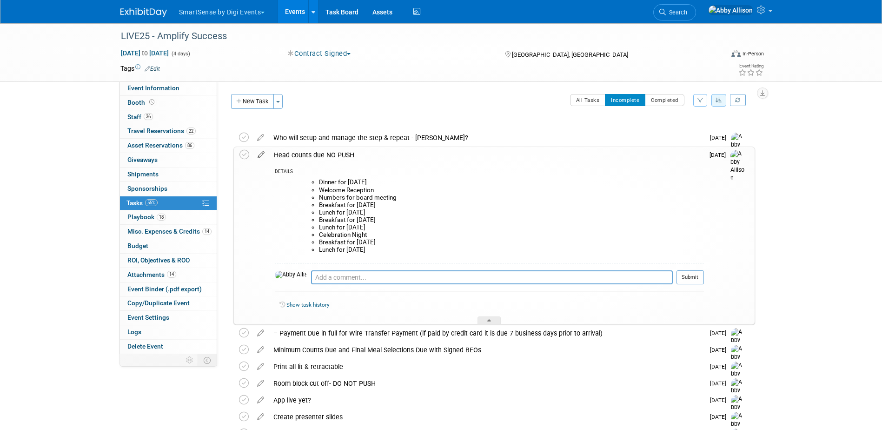
click at [261, 153] on icon at bounding box center [261, 153] width 16 height 12
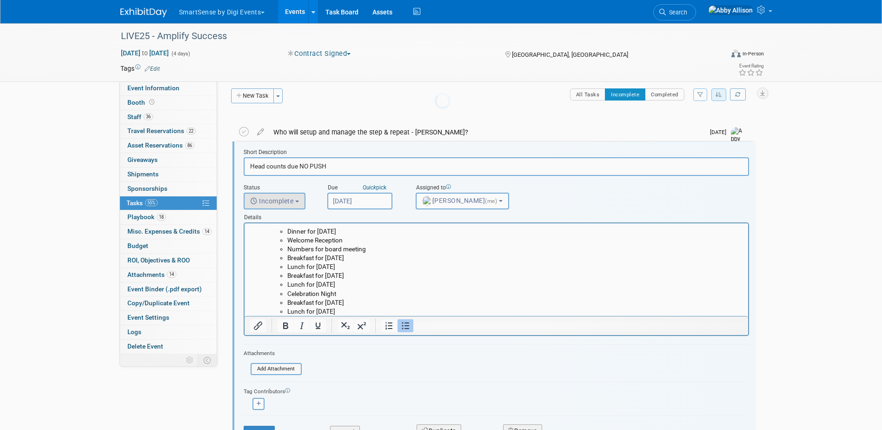
scroll to position [11, 0]
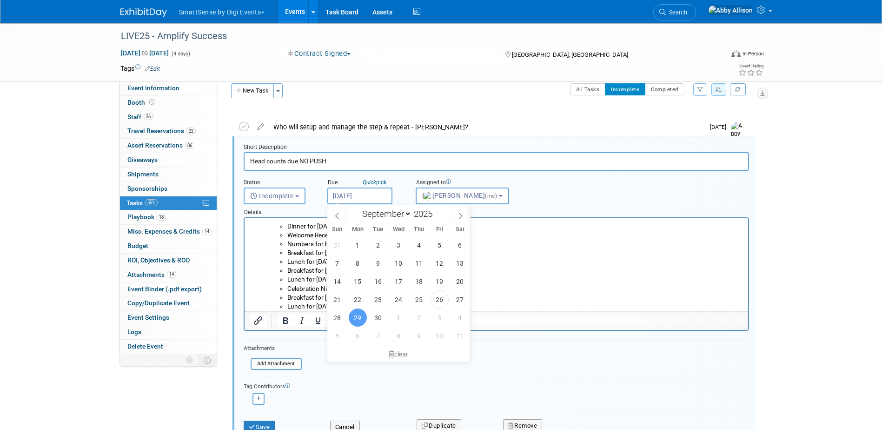
click at [343, 193] on input "Sep 29, 2025" at bounding box center [359, 195] width 65 height 17
click at [459, 218] on icon at bounding box center [460, 216] width 7 height 7
select select "9"
click at [362, 264] on span "6" at bounding box center [358, 263] width 18 height 18
type input "Oct 6, 2025"
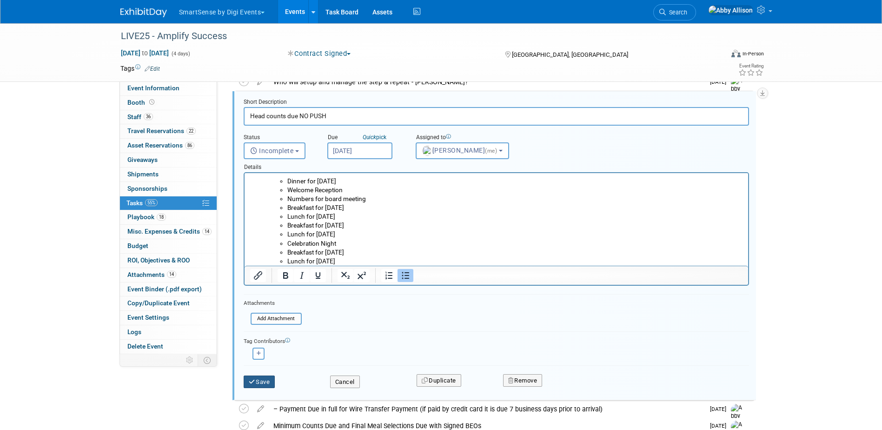
scroll to position [57, 0]
click at [266, 379] on button "Save" at bounding box center [260, 380] width 32 height 13
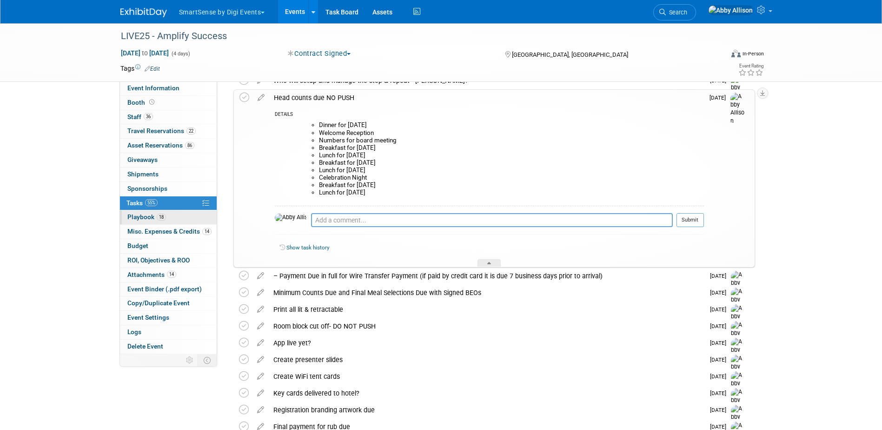
click at [139, 216] on span "Playbook 18" at bounding box center [146, 216] width 39 height 7
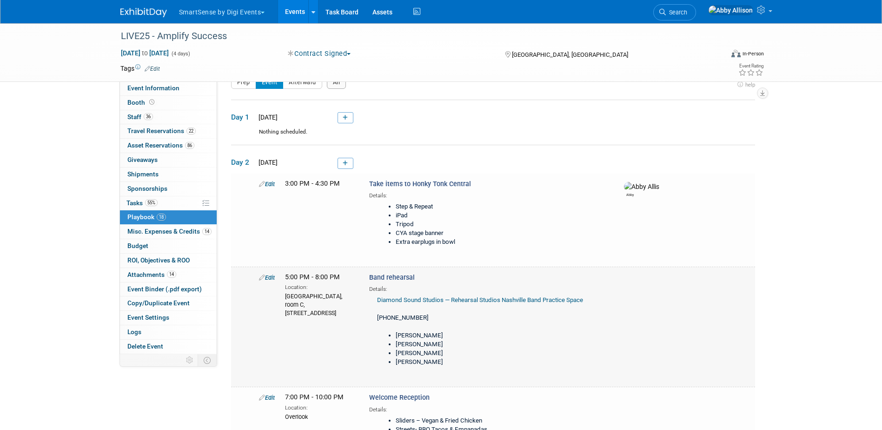
scroll to position [0, 0]
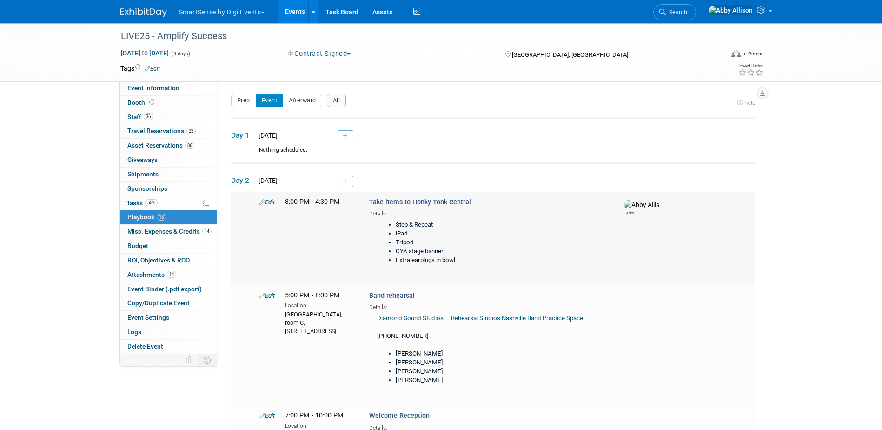
click at [265, 202] on link "Edit" at bounding box center [267, 202] width 16 height 7
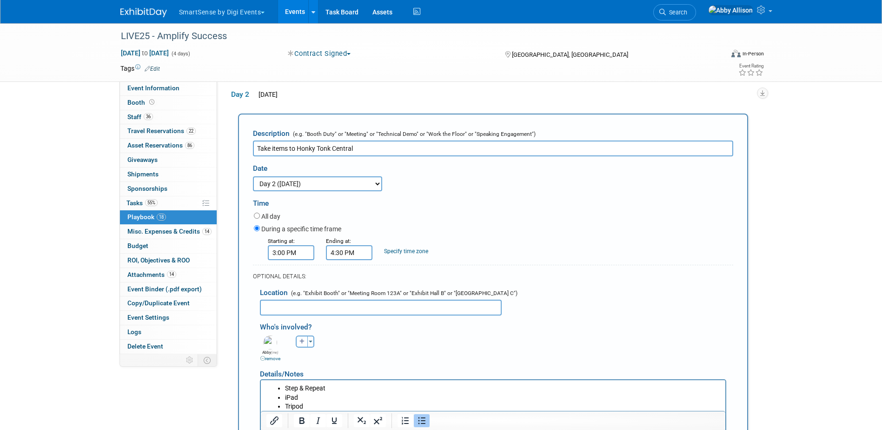
scroll to position [86, 0]
click at [288, 190] on select "3 days before the event starts (Oct 18, 2025) 2 days before the event starts (O…" at bounding box center [317, 182] width 129 height 15
select select "1_3"
click at [253, 175] on select "3 days before the event starts (Oct 18, 2025) 2 days before the event starts (O…" at bounding box center [317, 182] width 129 height 15
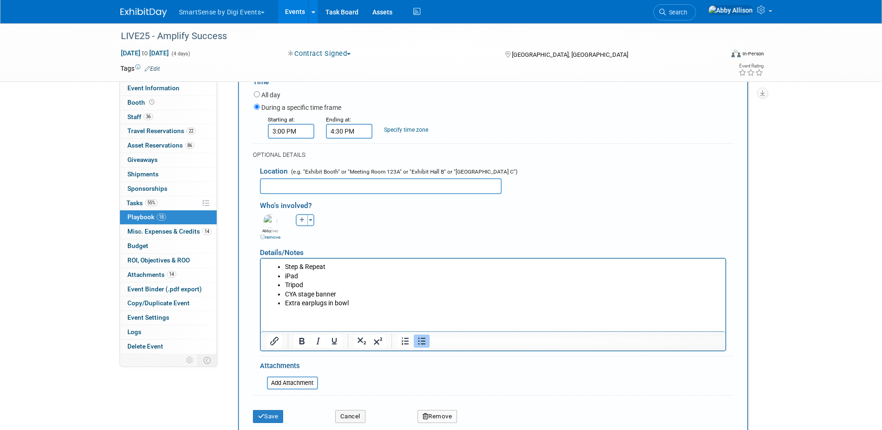
scroll to position [226, 0]
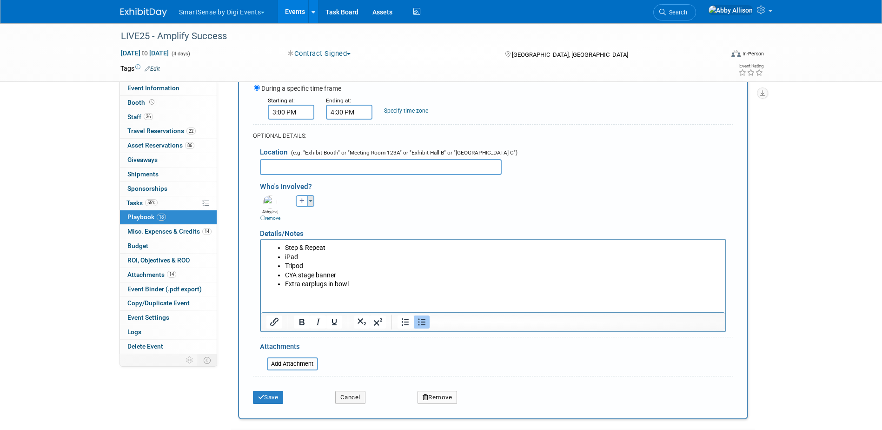
click at [312, 199] on button "Toggle Dropdown" at bounding box center [310, 201] width 7 height 12
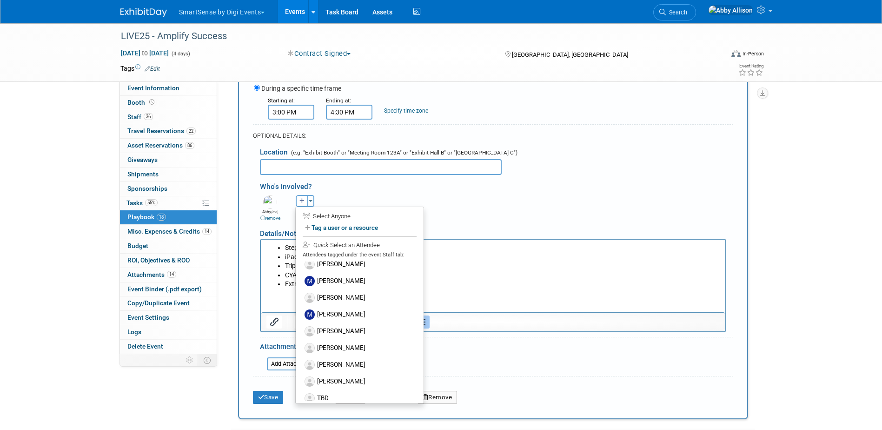
scroll to position [465, 0]
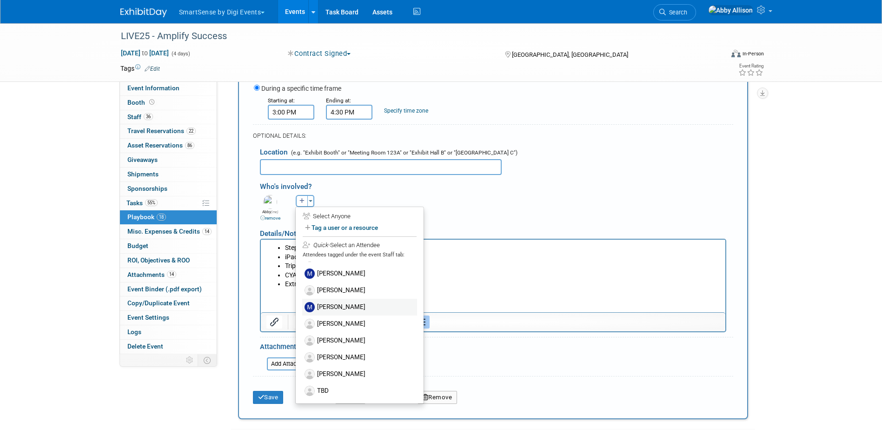
click at [330, 308] on label "[PERSON_NAME]" at bounding box center [359, 307] width 115 height 17
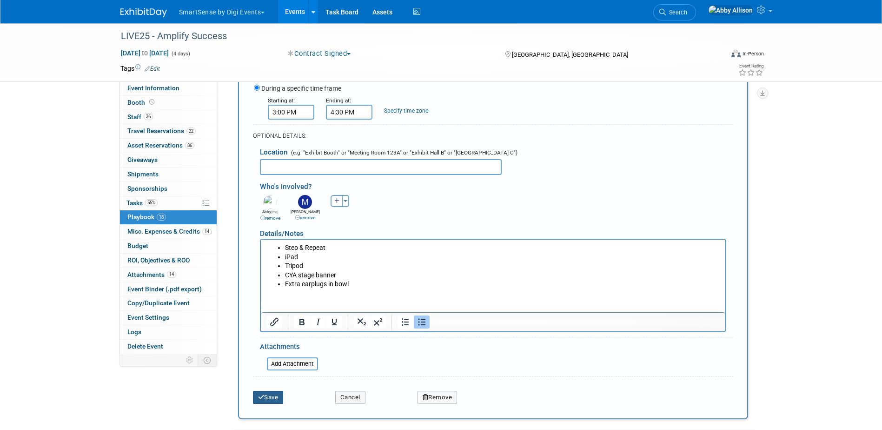
click at [269, 396] on button "Save" at bounding box center [268, 397] width 31 height 13
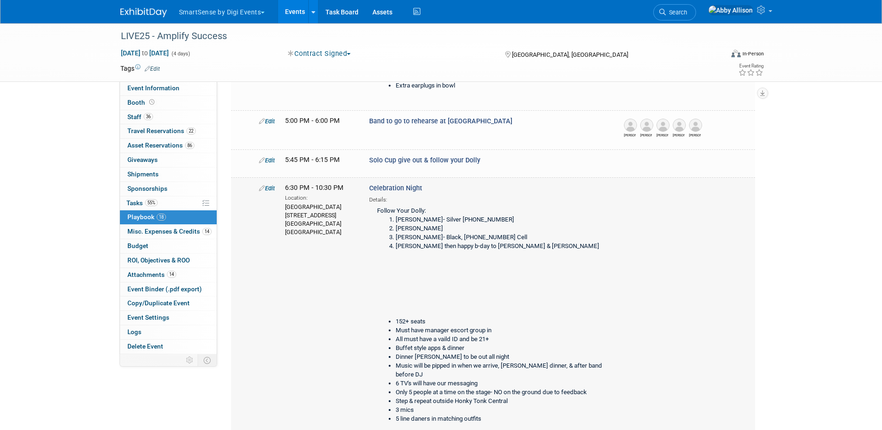
scroll to position [1193, 0]
click at [267, 190] on link "Edit" at bounding box center [267, 187] width 16 height 7
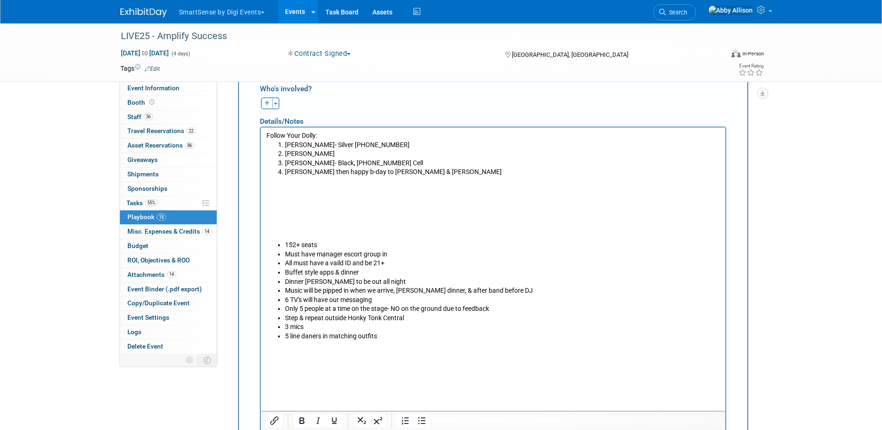
scroll to position [1504, 0]
click at [288, 223] on p "Rich Text Area. Press ALT-0 for help." at bounding box center [493, 206] width 454 height 64
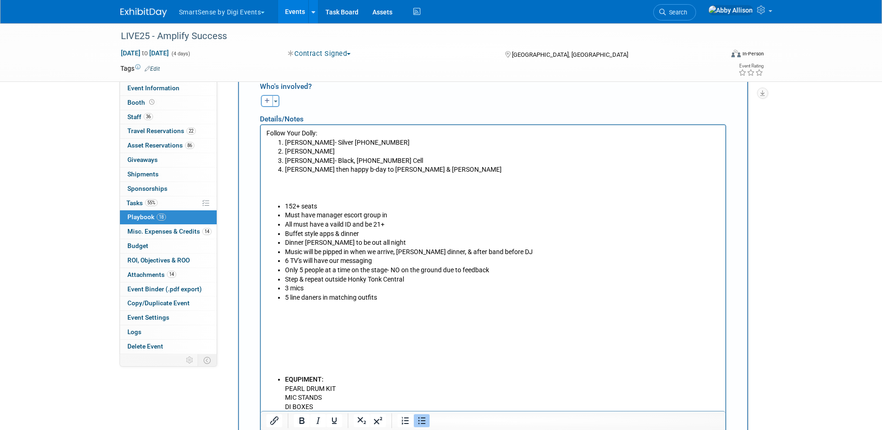
click at [312, 297] on li "5 line daners in matching outfits" at bounding box center [502, 297] width 435 height 9
click at [386, 294] on li "5 line dancers in matching outfits" at bounding box center [502, 297] width 435 height 9
click at [285, 309] on p "Rich Text Area. Press ALT-0 for help." at bounding box center [493, 338] width 454 height 73
click at [388, 301] on li "5 line dancers in matching outfits" at bounding box center [502, 297] width 435 height 9
click at [420, 306] on li "Will provide something for the used Solo cup" at bounding box center [502, 306] width 435 height 9
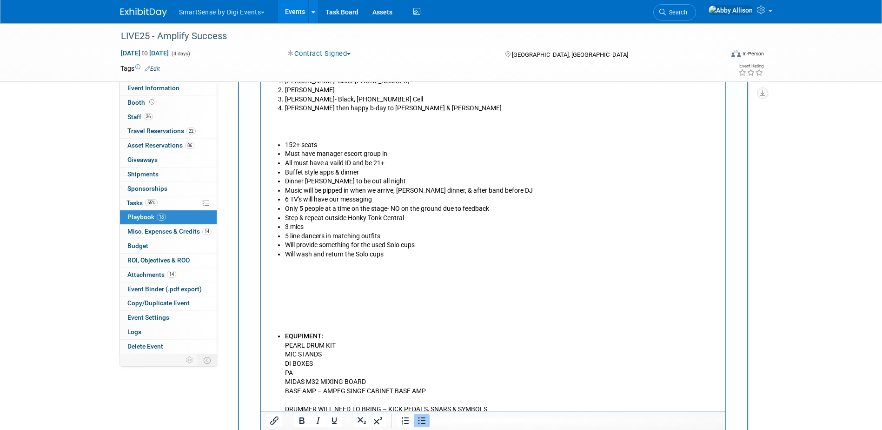
scroll to position [1597, 0]
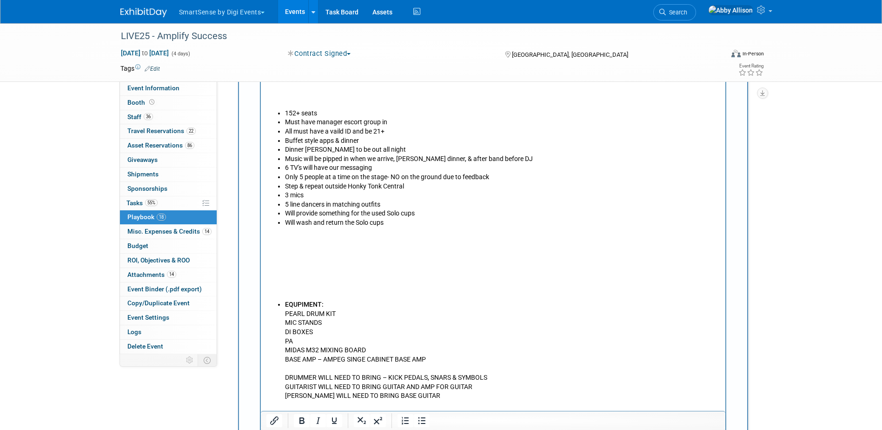
click at [307, 278] on p "Rich Text Area. Press ALT-0 for help." at bounding box center [493, 263] width 454 height 73
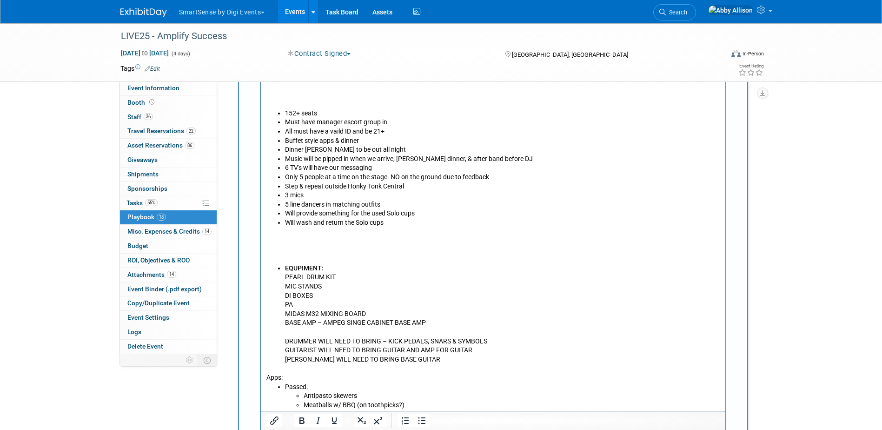
click at [288, 256] on p "Rich Text Area. Press ALT-0 for help." at bounding box center [493, 245] width 454 height 36
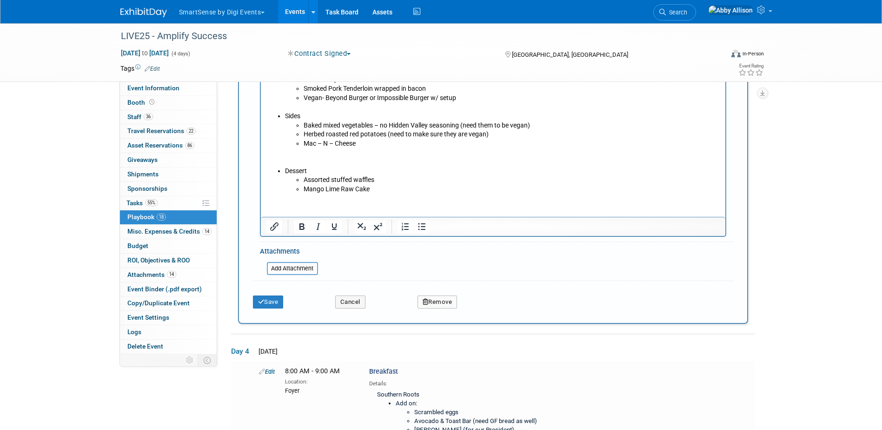
scroll to position [2015, 0]
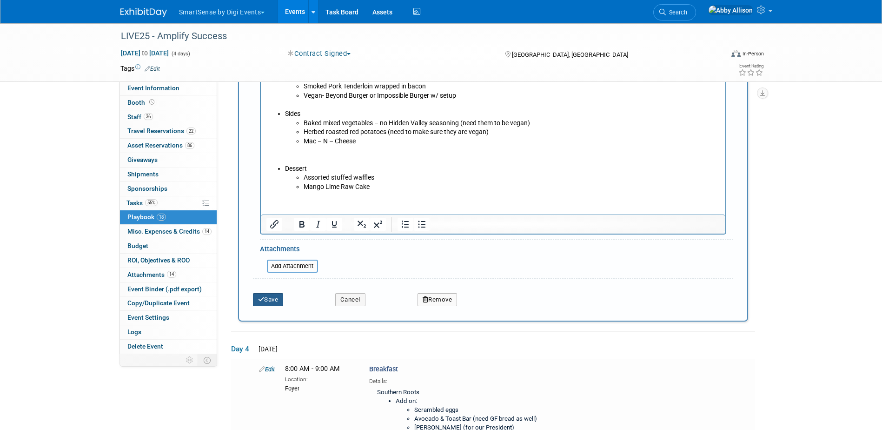
click at [264, 304] on button "Save" at bounding box center [268, 299] width 31 height 13
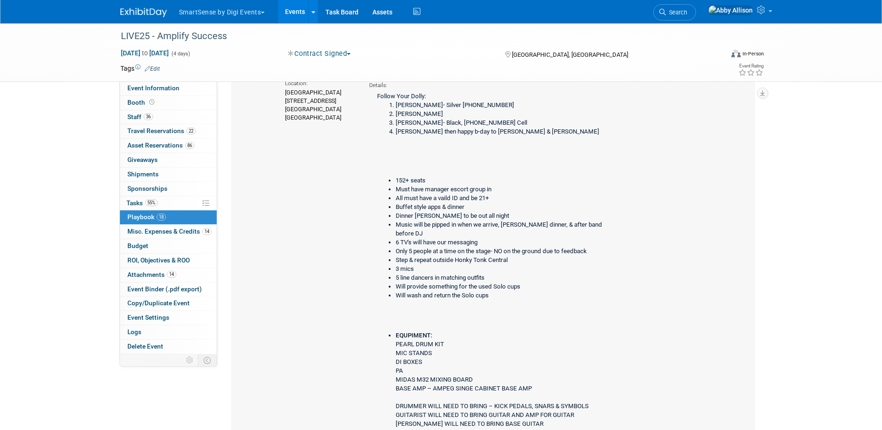
scroll to position [1260, 0]
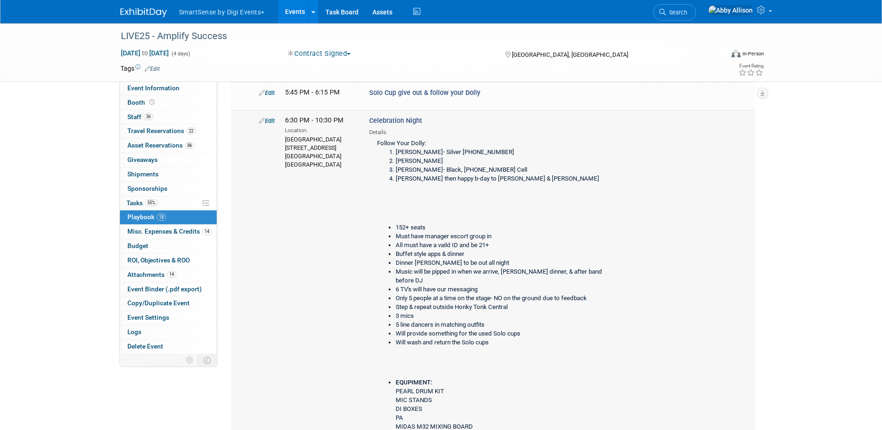
click at [270, 124] on link "Edit" at bounding box center [267, 120] width 16 height 7
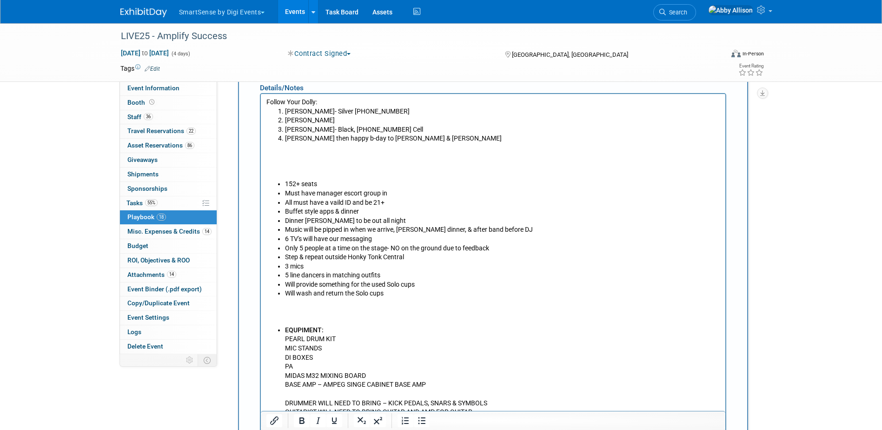
scroll to position [1550, 0]
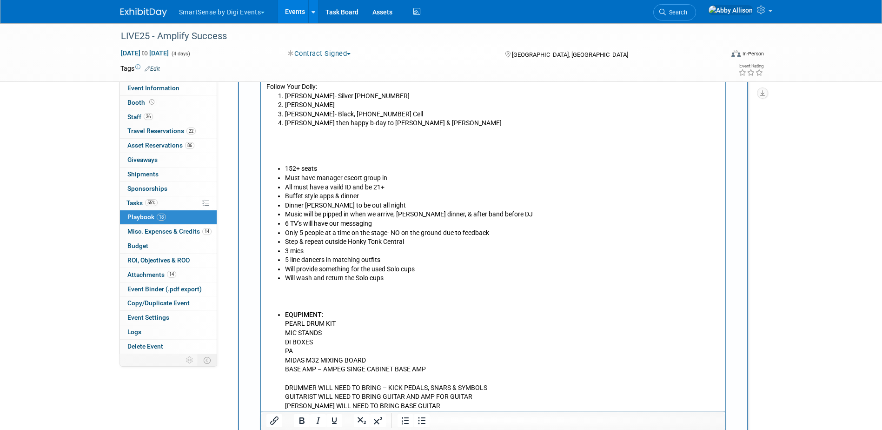
click at [287, 158] on p "Rich Text Area. Press ALT-0 for help." at bounding box center [493, 146] width 454 height 36
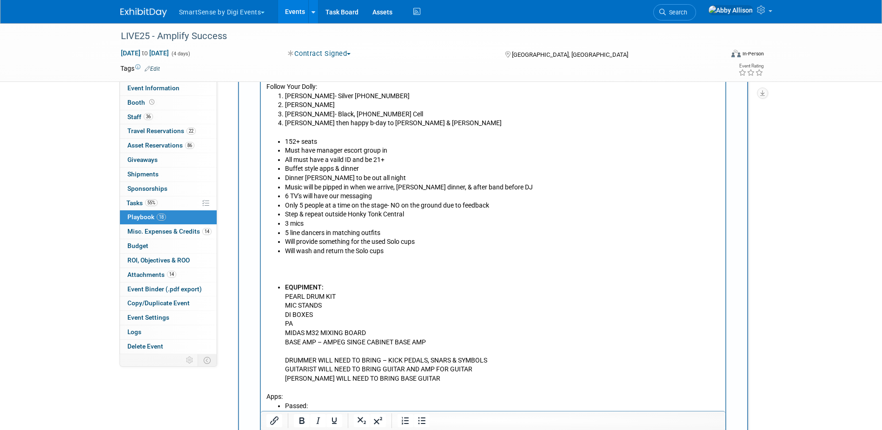
click at [275, 274] on p "Rich Text Area. Press ALT-0 for help." at bounding box center [493, 268] width 454 height 27
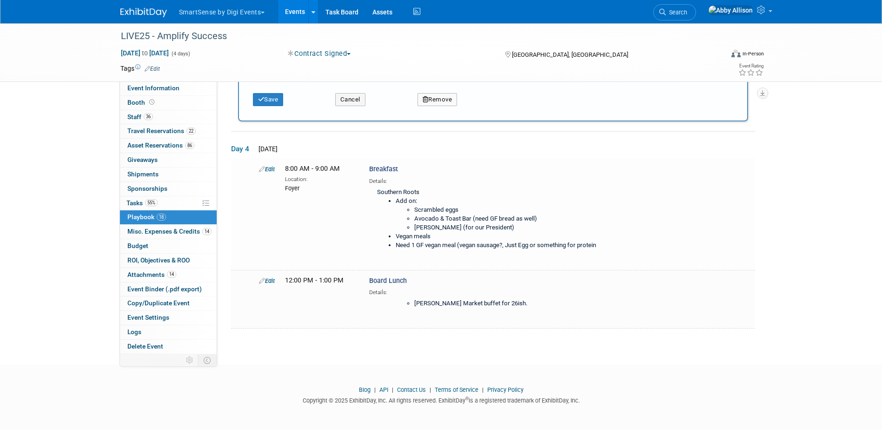
scroll to position [2204, 0]
click at [260, 106] on div "Save Cancel Remove" at bounding box center [493, 96] width 480 height 28
click at [266, 106] on button "Save" at bounding box center [268, 99] width 31 height 13
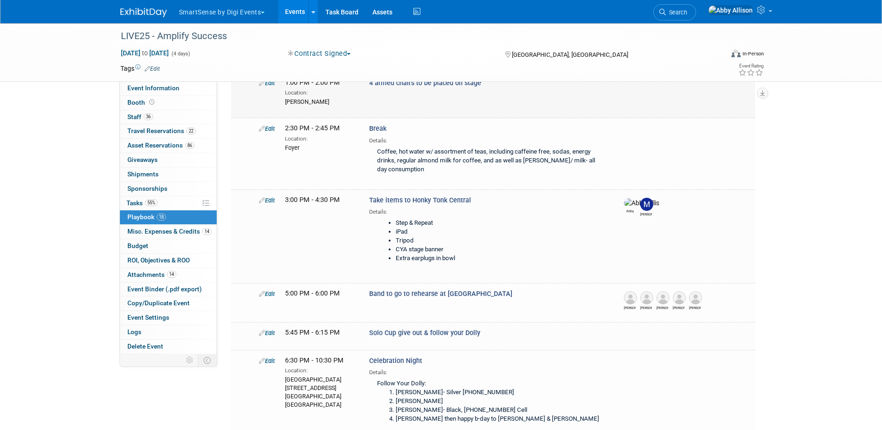
scroll to position [1028, 0]
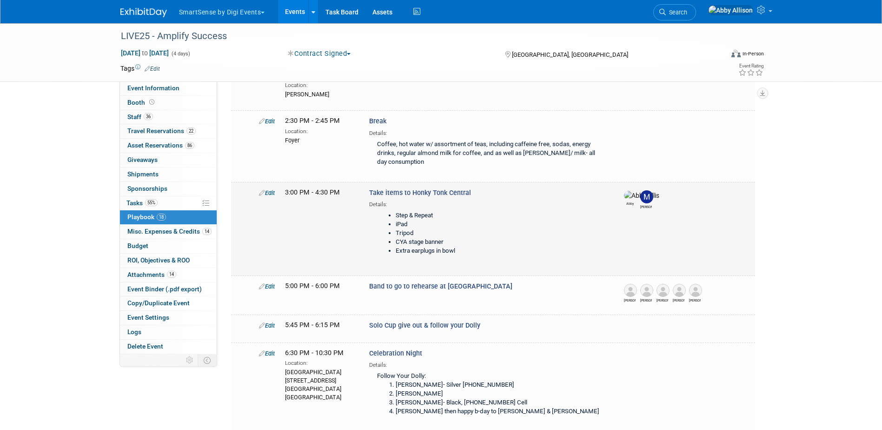
click at [272, 196] on link "Edit" at bounding box center [267, 192] width 16 height 7
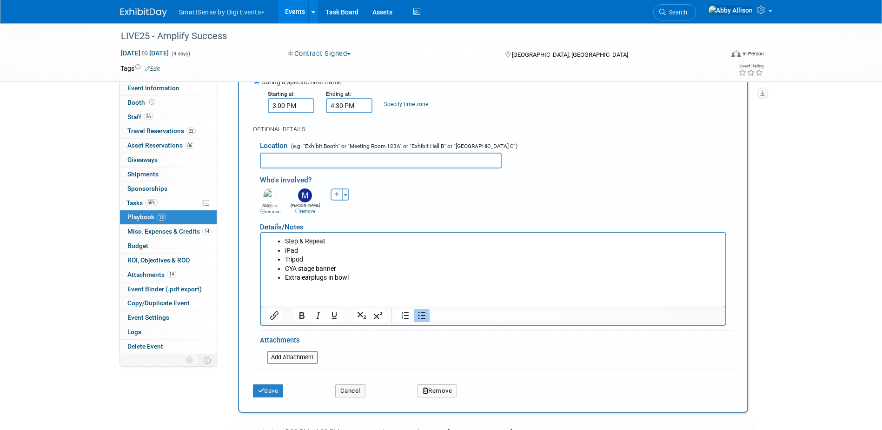
scroll to position [1251, 0]
click at [354, 275] on li "Extra earplugs in bowl" at bounding box center [502, 276] width 435 height 9
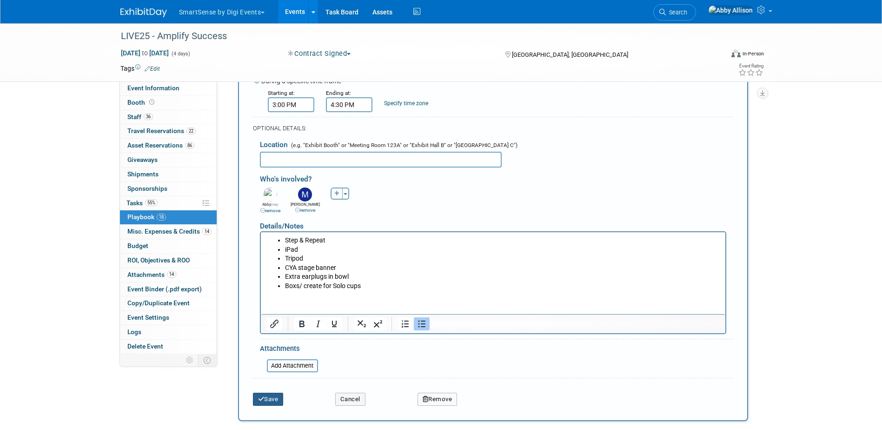
click at [268, 406] on button "Save" at bounding box center [268, 399] width 31 height 13
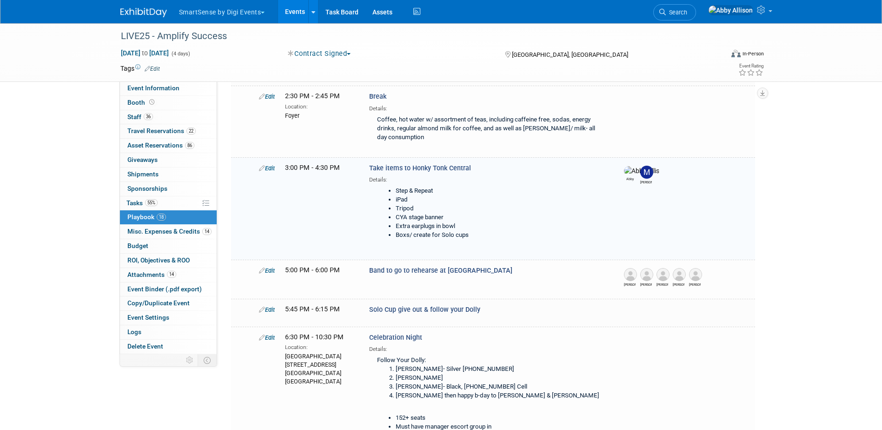
scroll to position [1100, 0]
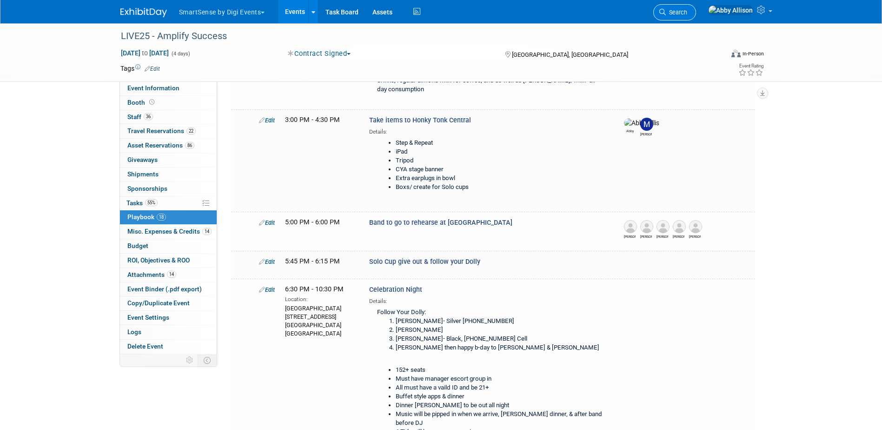
click at [666, 11] on icon at bounding box center [662, 12] width 7 height 7
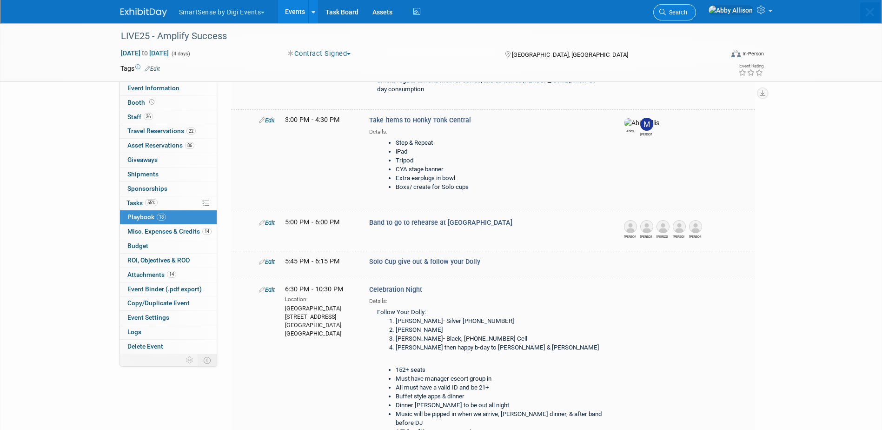
scroll to position [0, 0]
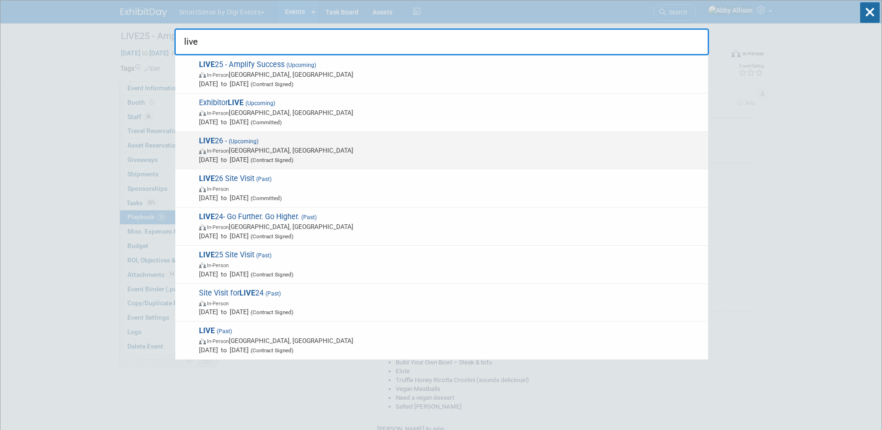
type input "live"
click at [244, 146] on span "In-Person Austin, TX" at bounding box center [451, 150] width 505 height 9
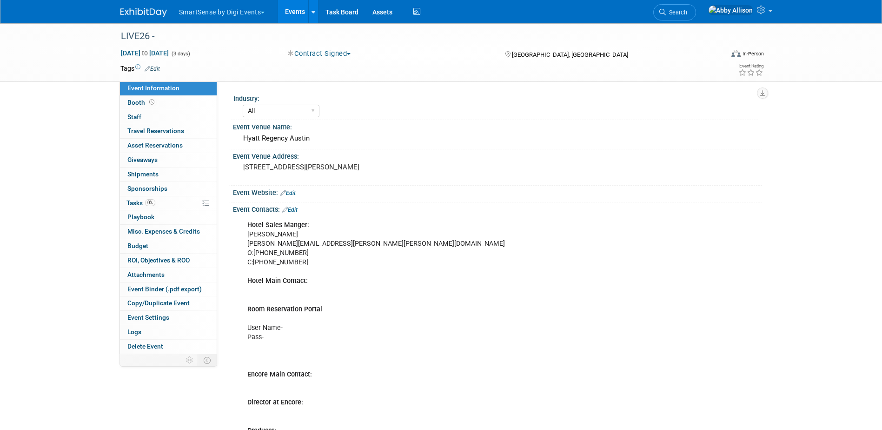
select select "All"
click at [295, 205] on div "Event Contacts: Edit" at bounding box center [497, 208] width 529 height 12
click at [297, 208] on link "Edit" at bounding box center [289, 209] width 15 height 7
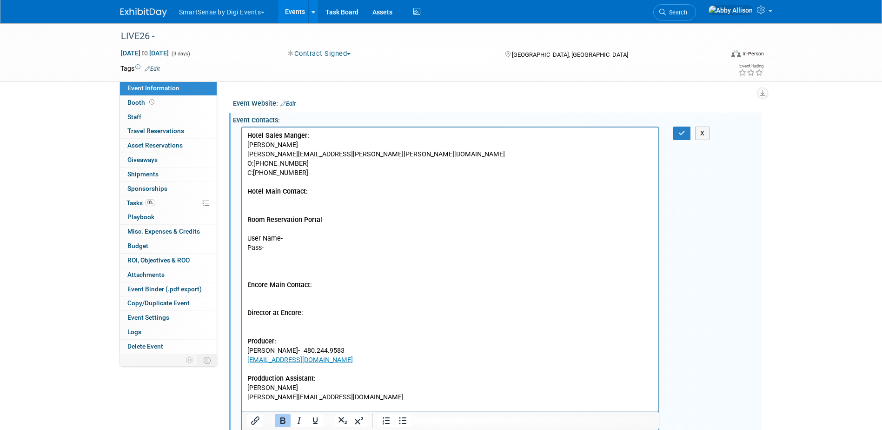
scroll to position [93, 0]
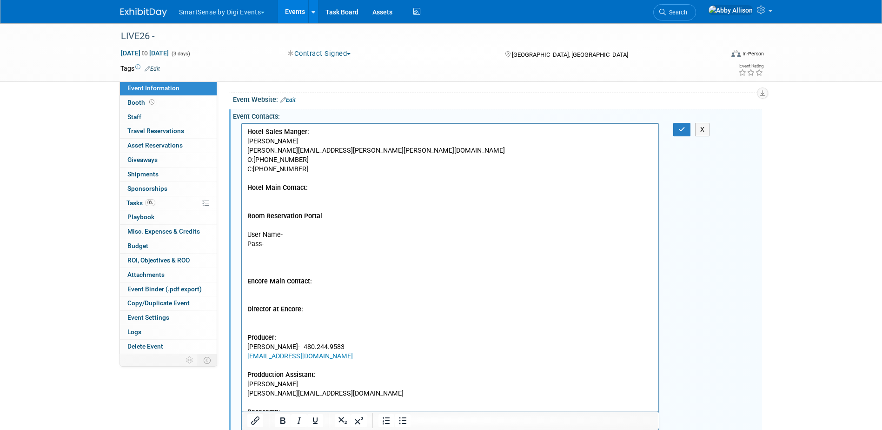
click at [255, 221] on p "Hotel Sales Manger: [PERSON_NAME] [PERSON_NAME][EMAIL_ADDRESS][PERSON_NAME][PER…" at bounding box center [450, 290] width 406 height 327
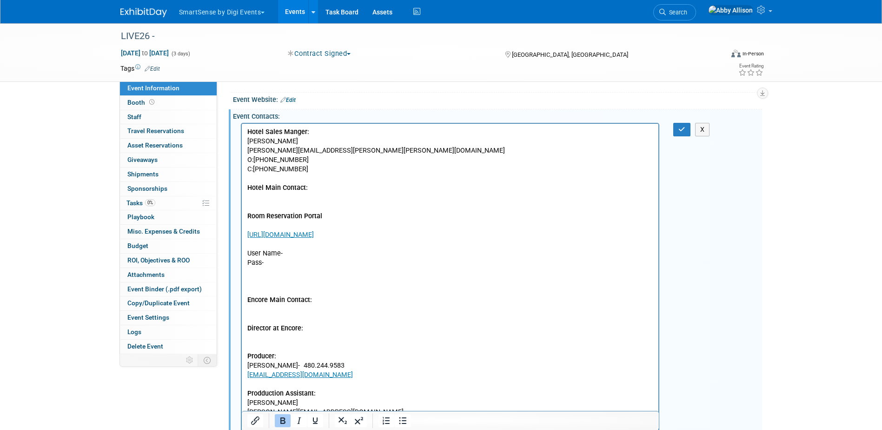
click at [249, 226] on p "Hotel Sales Manger: [PERSON_NAME] [PERSON_NAME][EMAIL_ADDRESS][PERSON_NAME][PER…" at bounding box center [450, 178] width 406 height 103
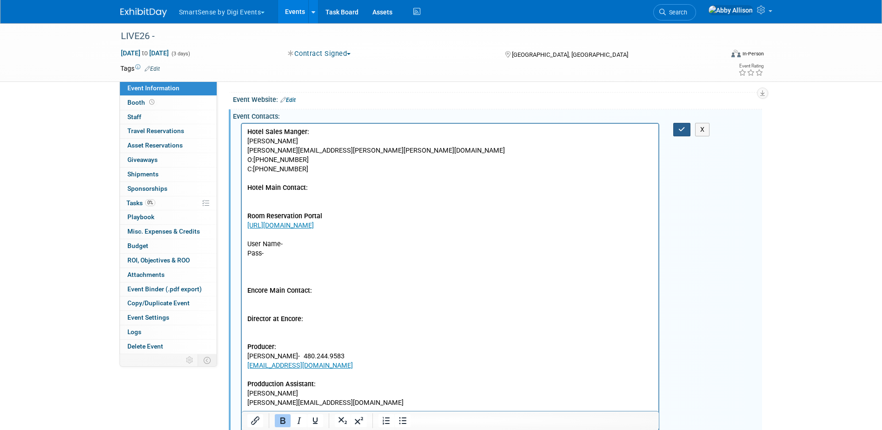
click at [675, 128] on button "button" at bounding box center [681, 129] width 17 height 13
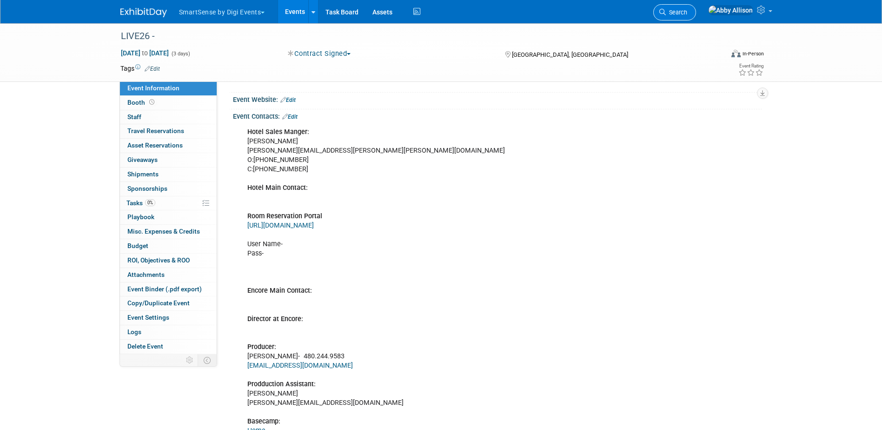
click at [687, 13] on span "Search" at bounding box center [676, 12] width 21 height 7
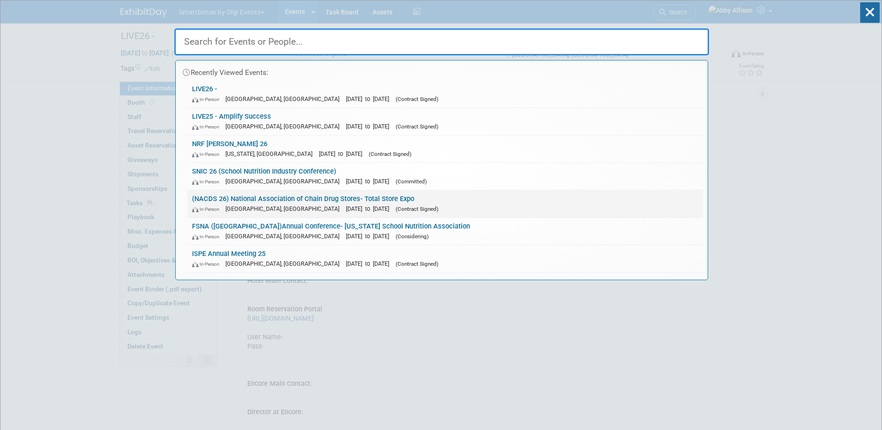
click at [331, 204] on div "In-Person [GEOGRAPHIC_DATA], [GEOGRAPHIC_DATA] [DATE] to [DATE] (Contract Signe…" at bounding box center [445, 209] width 506 height 10
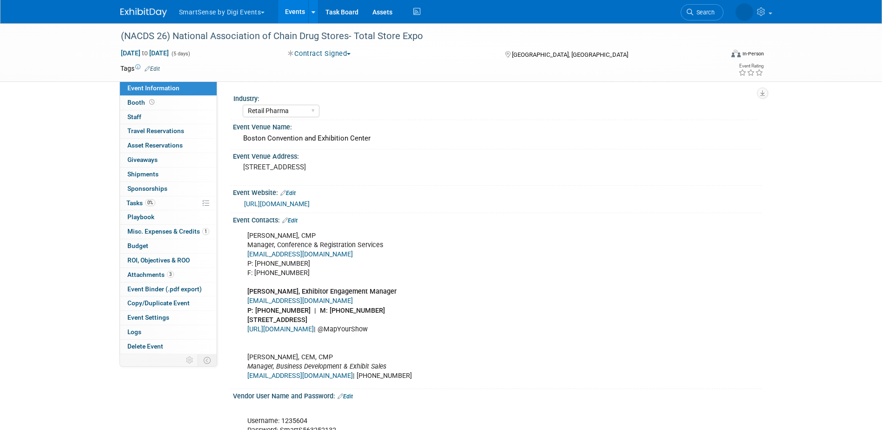
select select "Retail Pharma"
click at [147, 102] on span at bounding box center [151, 102] width 9 height 7
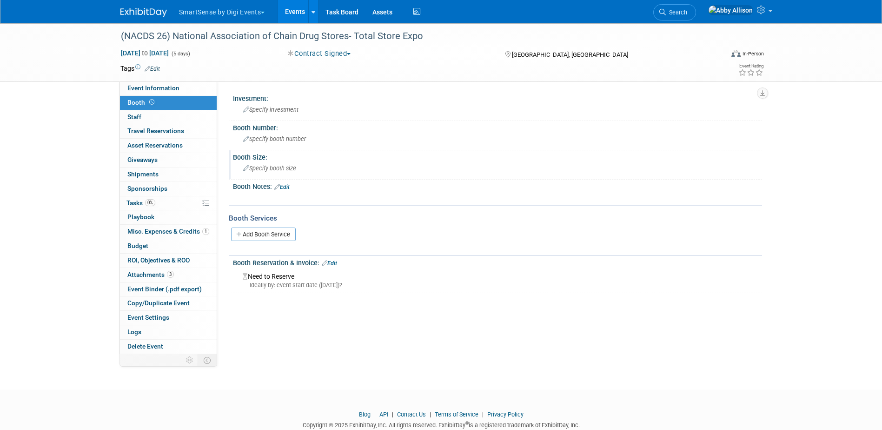
click at [282, 168] on span "Specify booth size" at bounding box center [269, 168] width 53 height 7
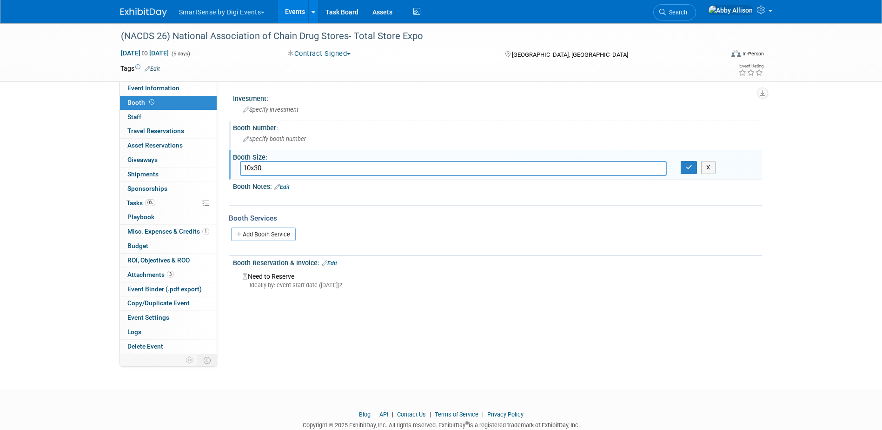
type input "10x30"
click at [303, 140] on span "Specify booth number" at bounding box center [274, 138] width 63 height 7
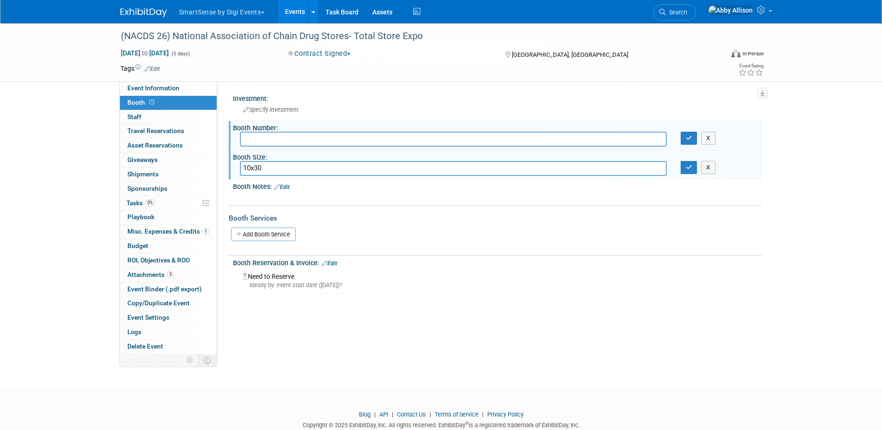
click at [264, 141] on input "text" at bounding box center [453, 139] width 427 height 14
type input "1117"
click at [690, 140] on icon "button" at bounding box center [689, 138] width 7 height 6
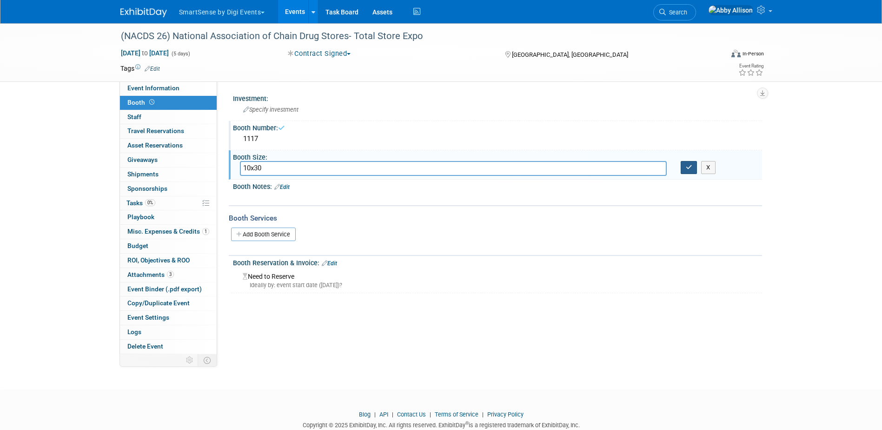
click at [688, 168] on icon "button" at bounding box center [689, 167] width 7 height 6
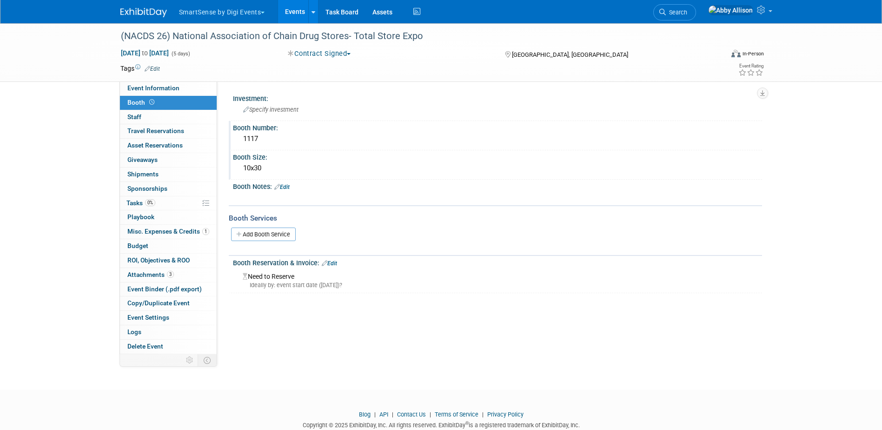
click at [332, 263] on link "Edit" at bounding box center [329, 263] width 15 height 7
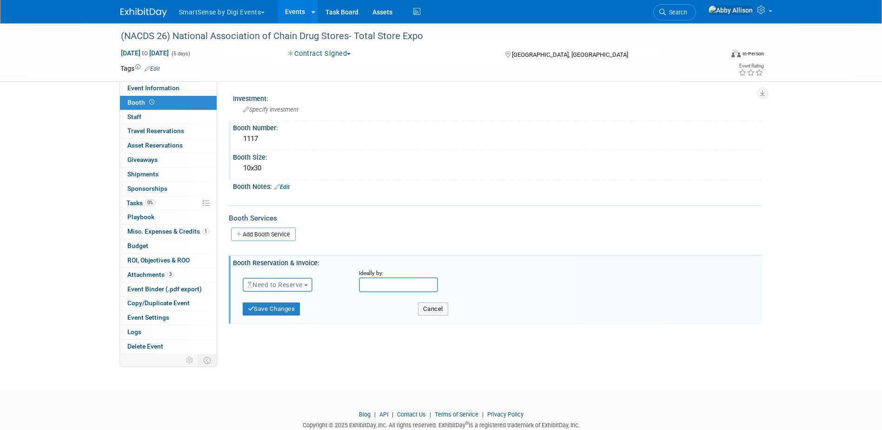
click at [285, 289] on button "Need to Reserve" at bounding box center [278, 285] width 70 height 14
click at [285, 315] on link "Reserved" at bounding box center [293, 313] width 100 height 13
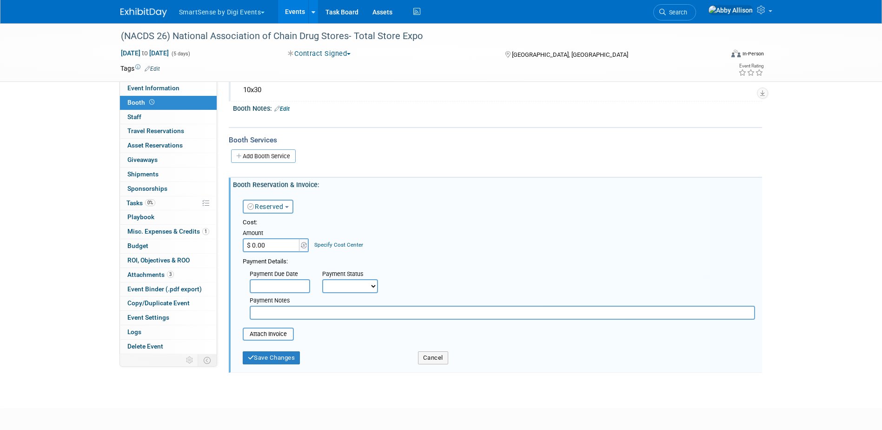
scroll to position [93, 0]
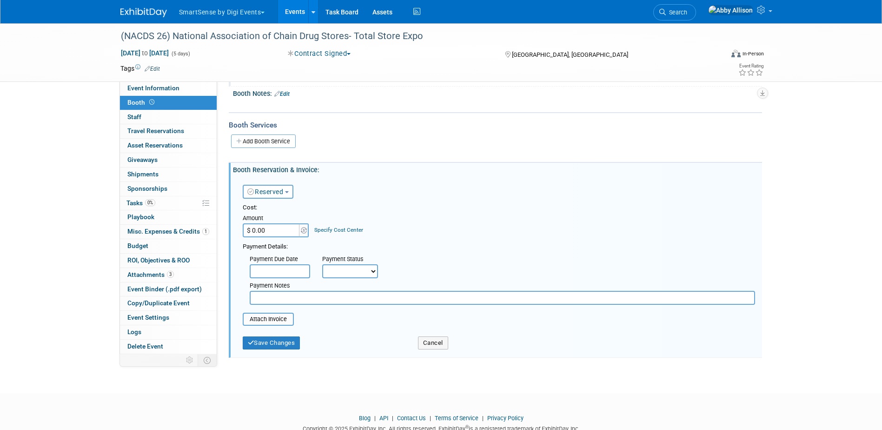
click at [260, 229] on input "$ 0.00" at bounding box center [272, 230] width 58 height 14
type input "$ 23,100.00"
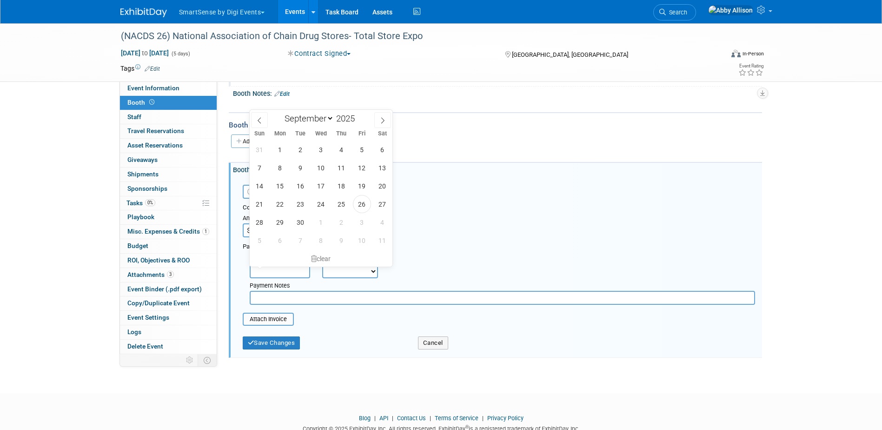
click at [276, 272] on input "text" at bounding box center [280, 271] width 60 height 14
click at [363, 210] on span "26" at bounding box center [362, 204] width 18 height 18
type input "[DATE]"
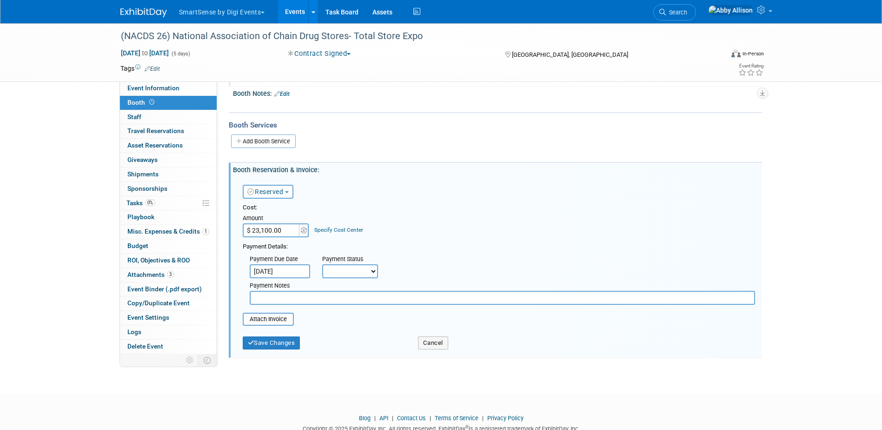
click at [347, 271] on select "Not Paid Yet Partially Paid Paid in Full" at bounding box center [350, 271] width 56 height 14
select select "1"
click at [322, 264] on select "Not Paid Yet Partially Paid Paid in Full" at bounding box center [350, 271] width 56 height 14
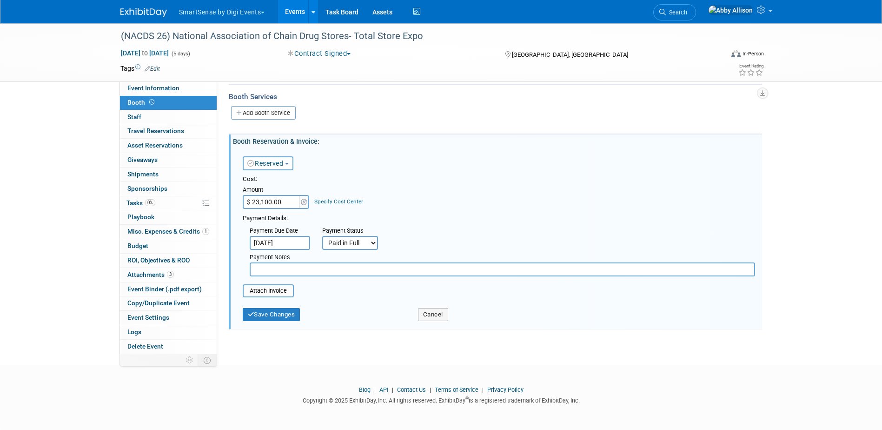
scroll to position [122, 0]
